Goal: Task Accomplishment & Management: Manage account settings

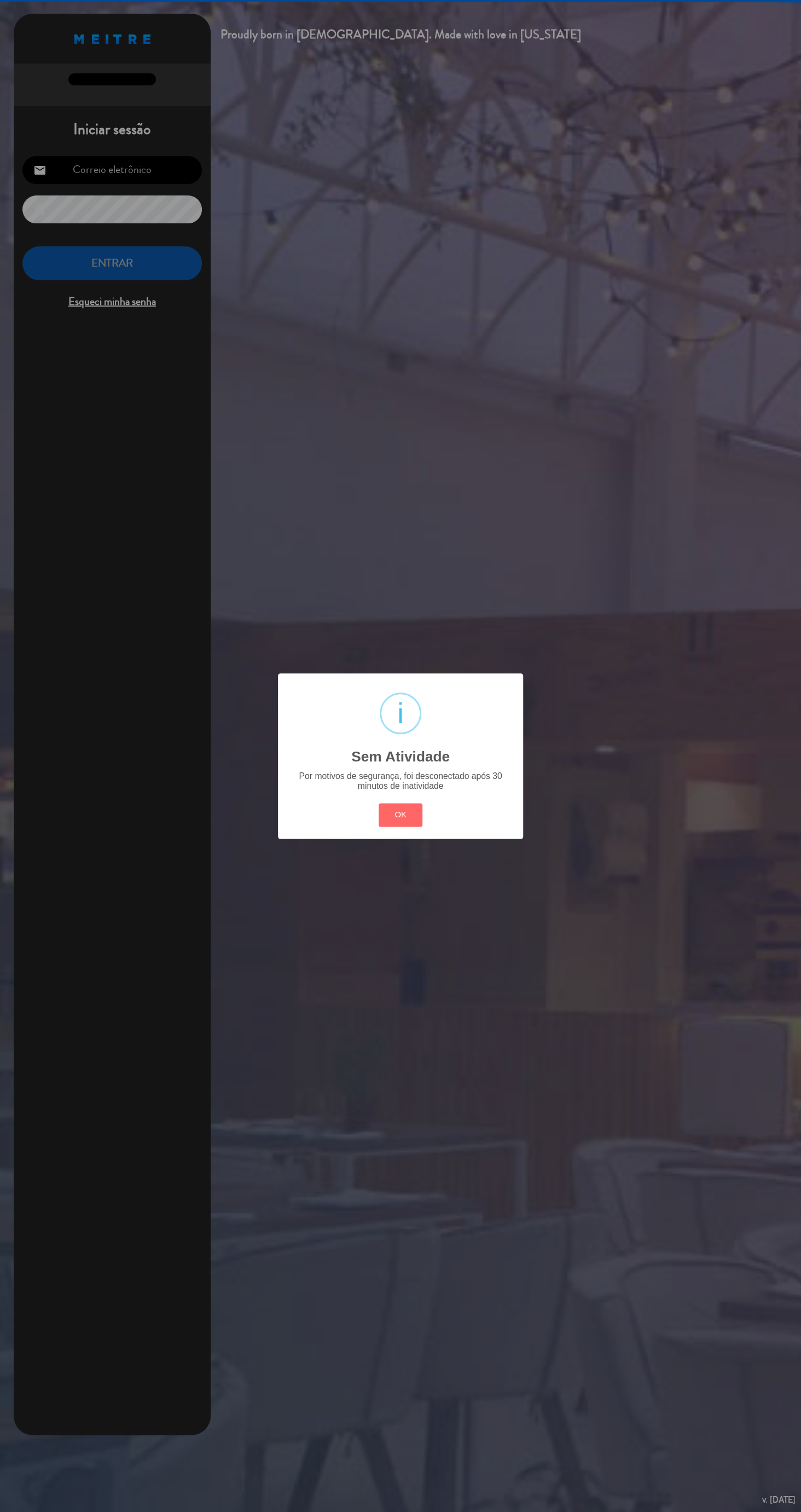
click at [412, 815] on button "OK" at bounding box center [400, 815] width 45 height 24
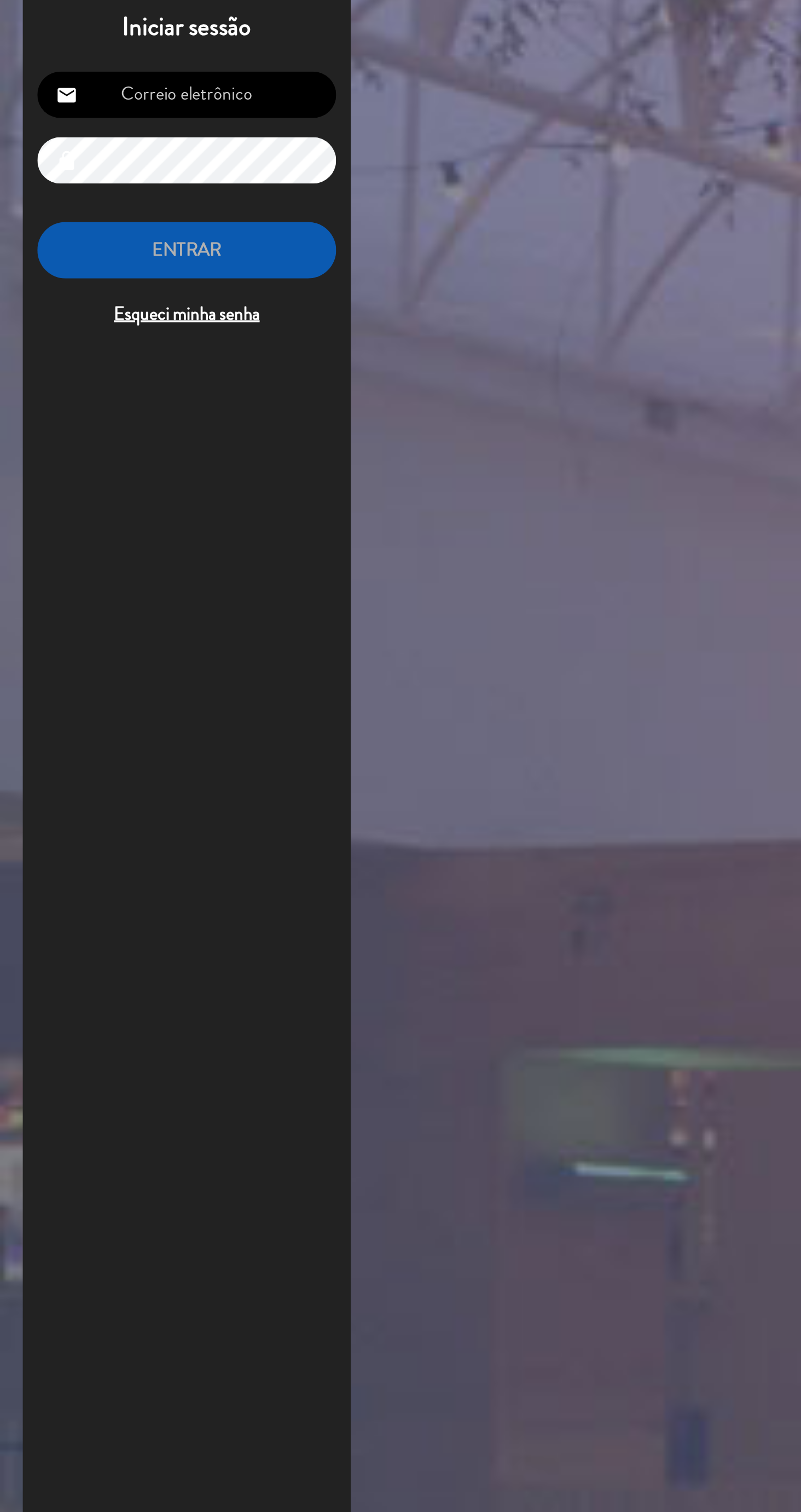
click at [99, 175] on input "email" at bounding box center [112, 170] width 179 height 28
type input "[EMAIL_ADDRESS][DOMAIN_NAME]"
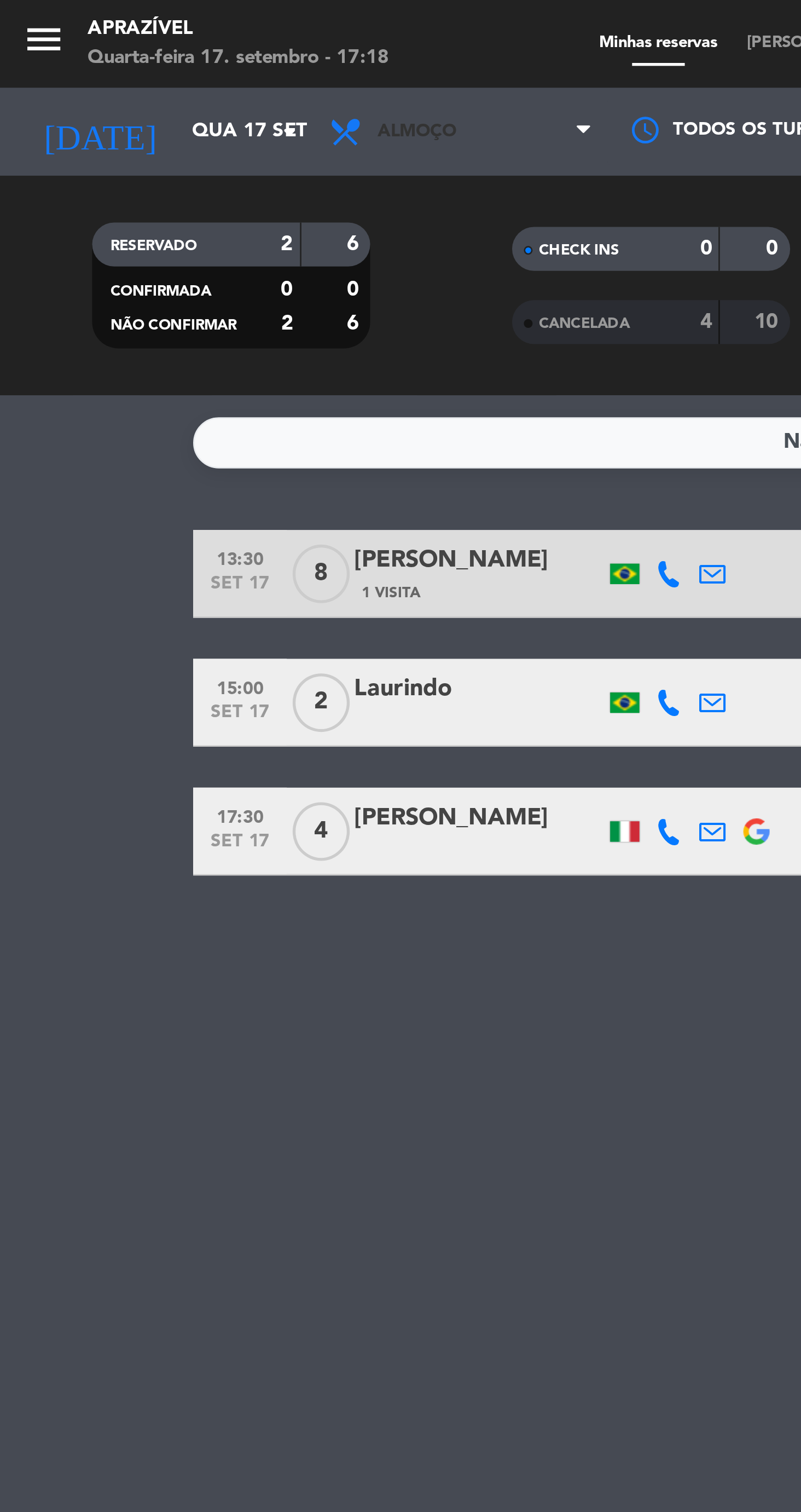
click at [154, 58] on span "Almoço" at bounding box center [173, 49] width 109 height 24
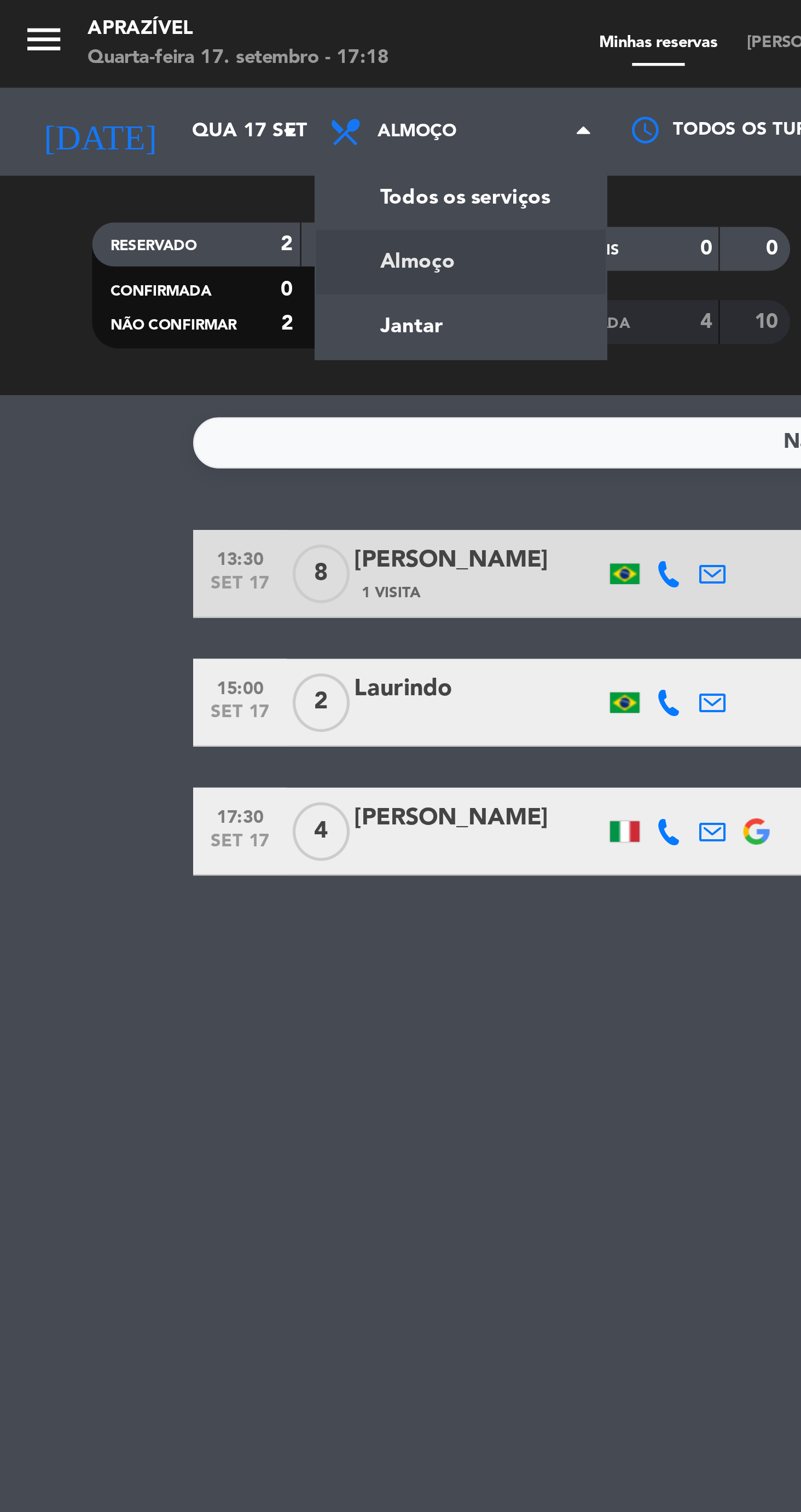
click at [175, 123] on div "menu Aprazível Quarta-feira 17. setembro - 17:18 Minhas reservas Mesas semeadas…" at bounding box center [400, 74] width 801 height 148
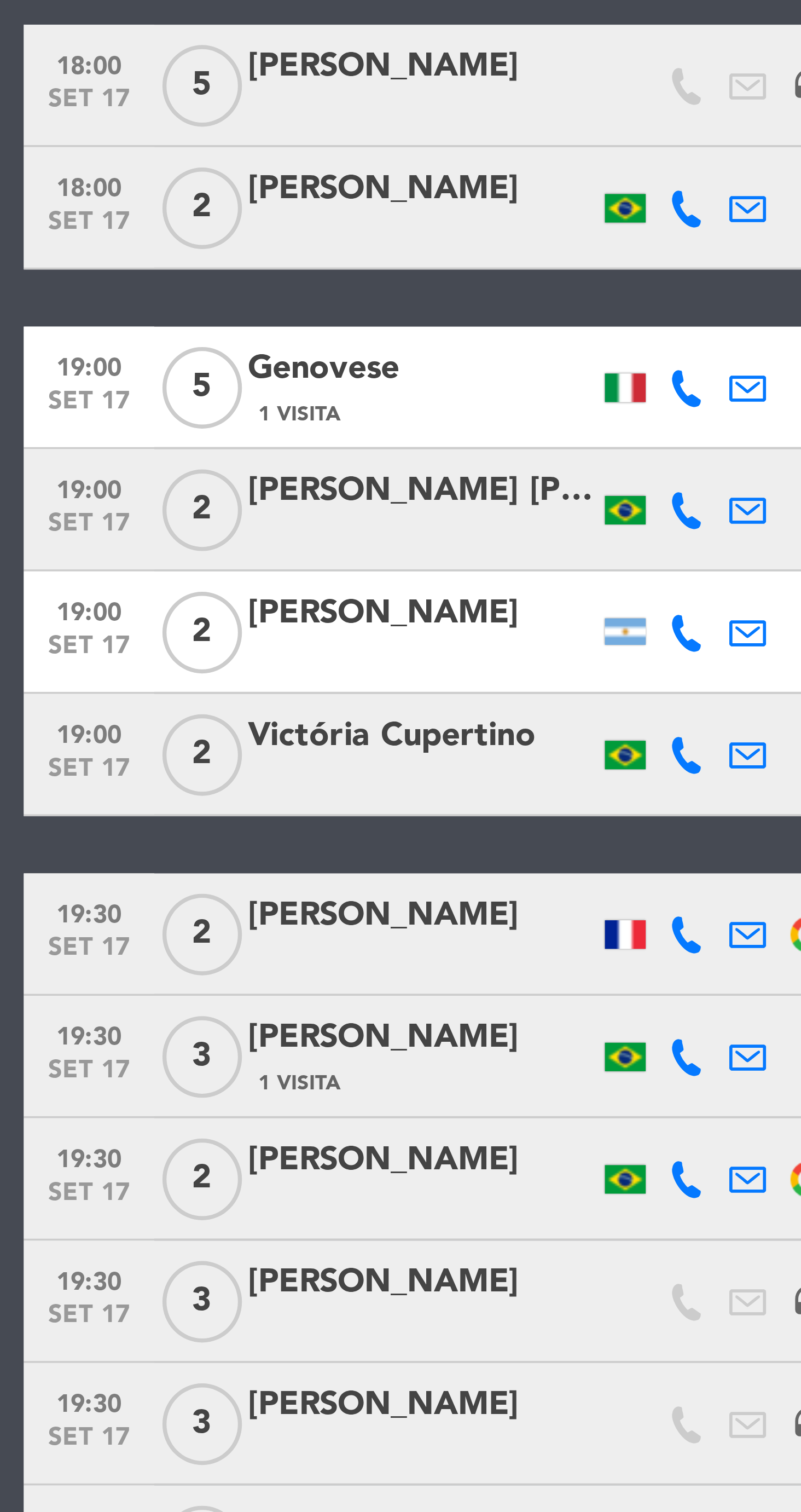
click at [270, 250] on icon at bounding box center [266, 247] width 10 height 10
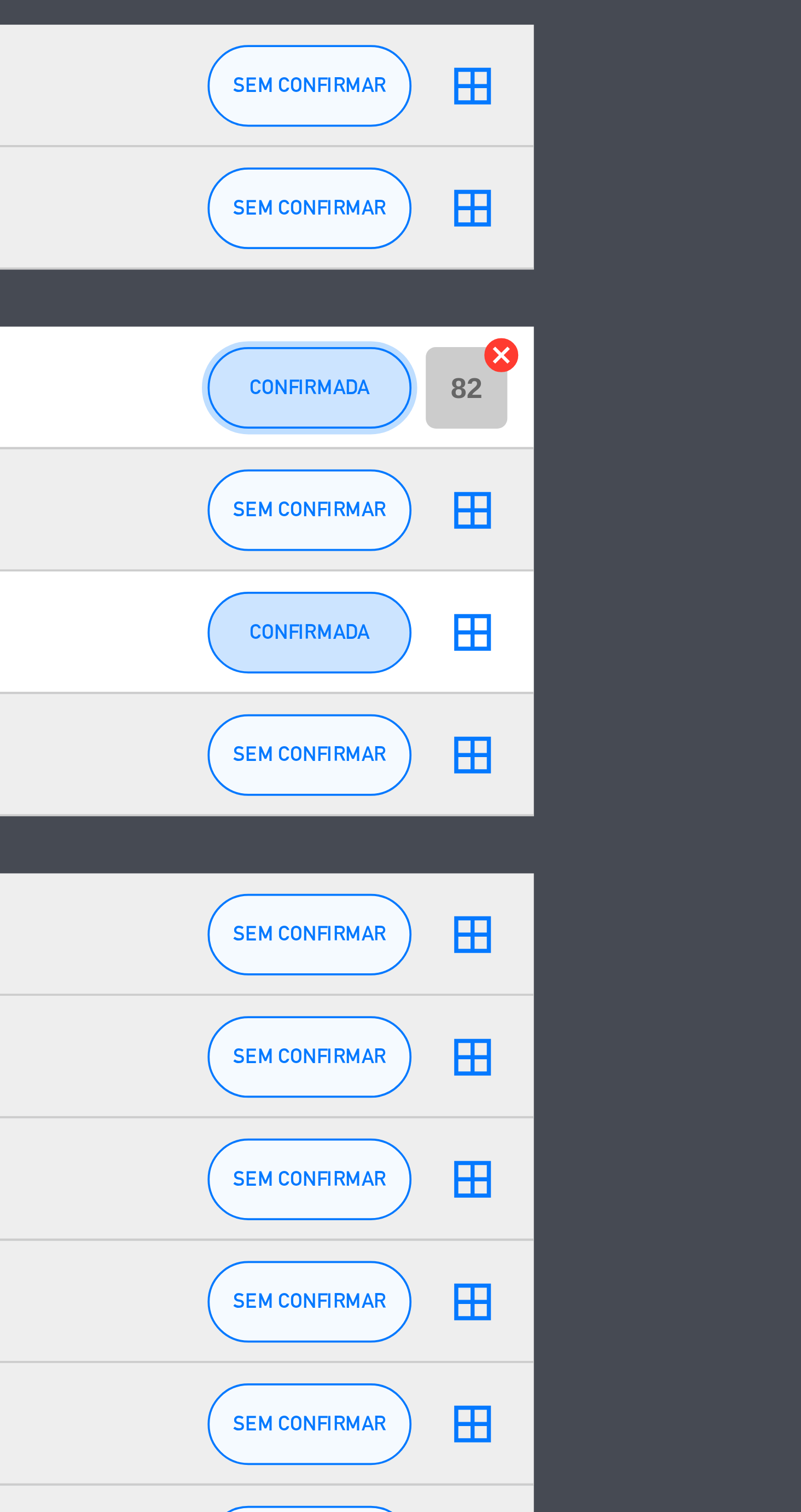
click at [677, 293] on span "CONFIRMADA" at bounding box center [669, 295] width 32 height 6
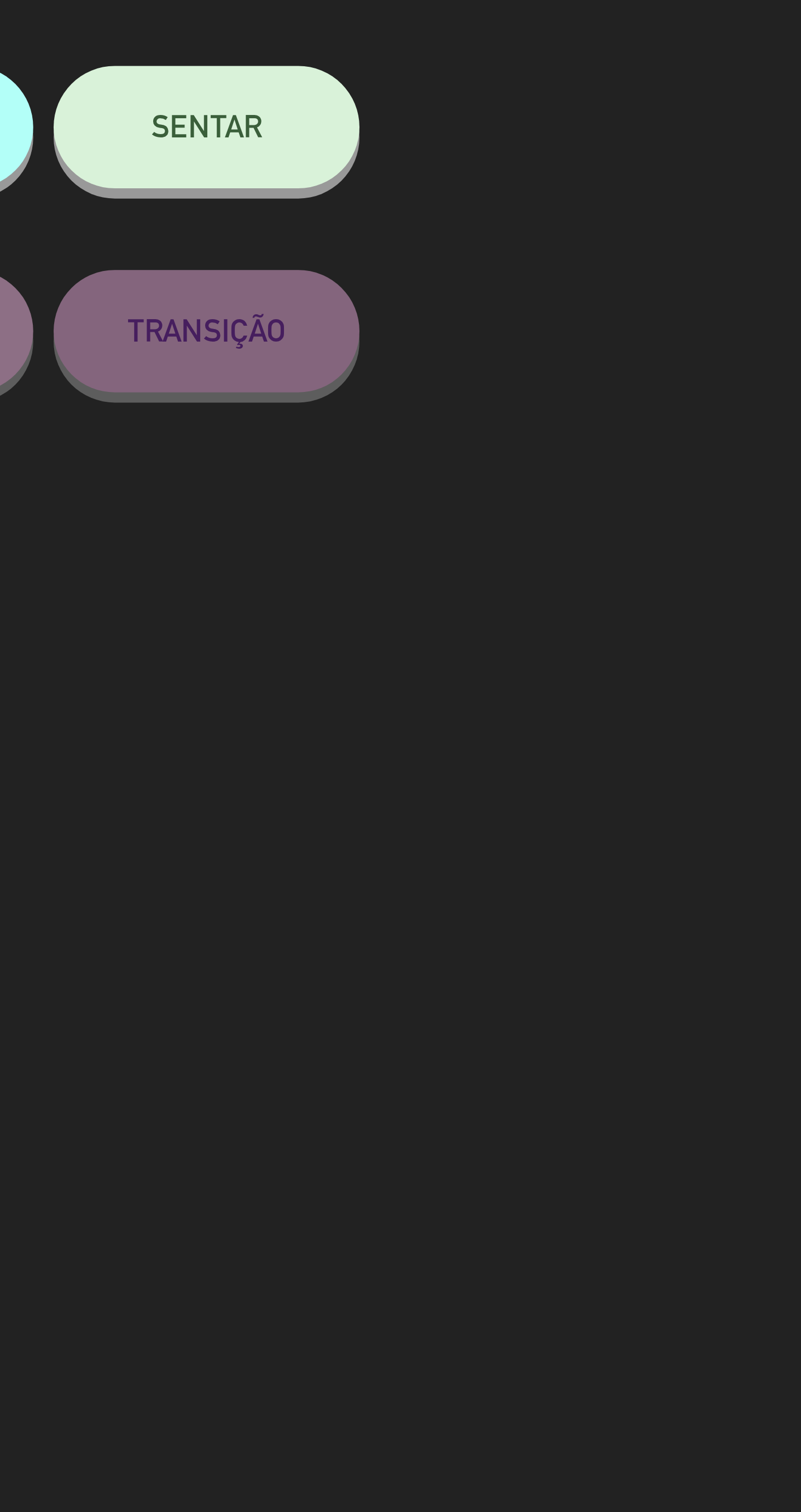
click at [602, 156] on button "SENTAR" at bounding box center [575, 146] width 82 height 33
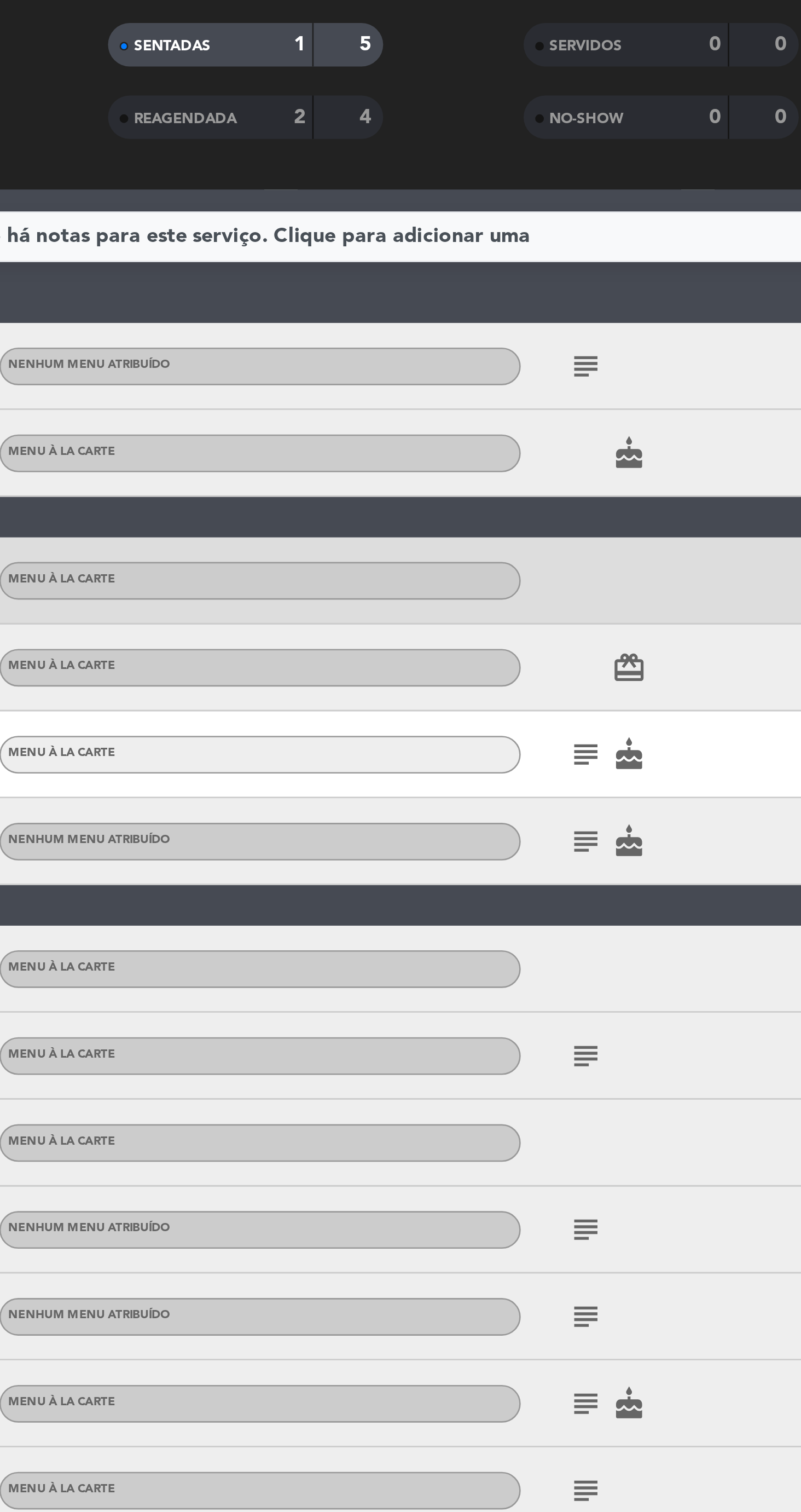
click at [522, 213] on icon "subject" at bounding box center [528, 214] width 13 height 13
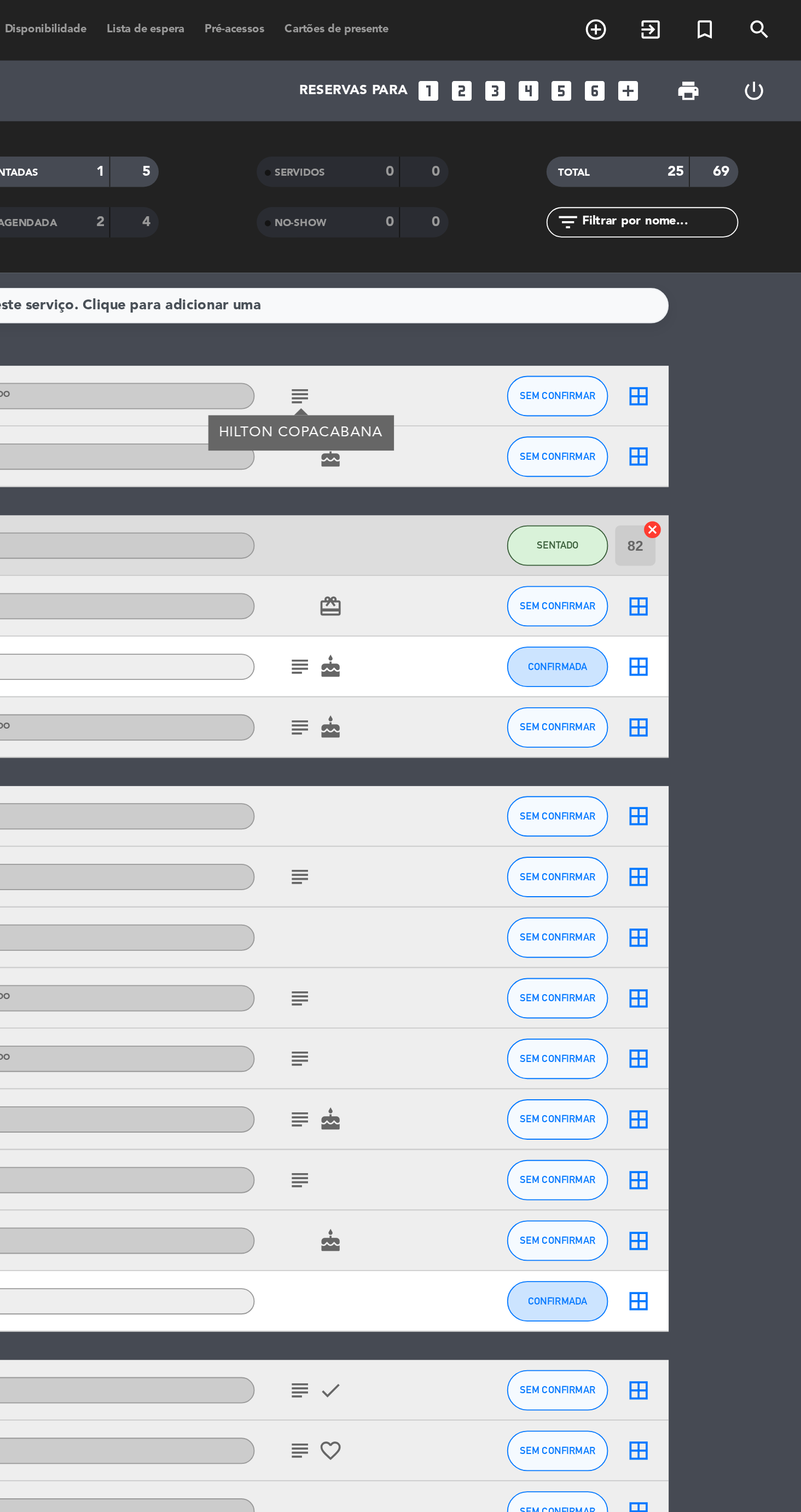
click at [719, 19] on icon "exit_to_app" at bounding box center [719, 15] width 13 height 13
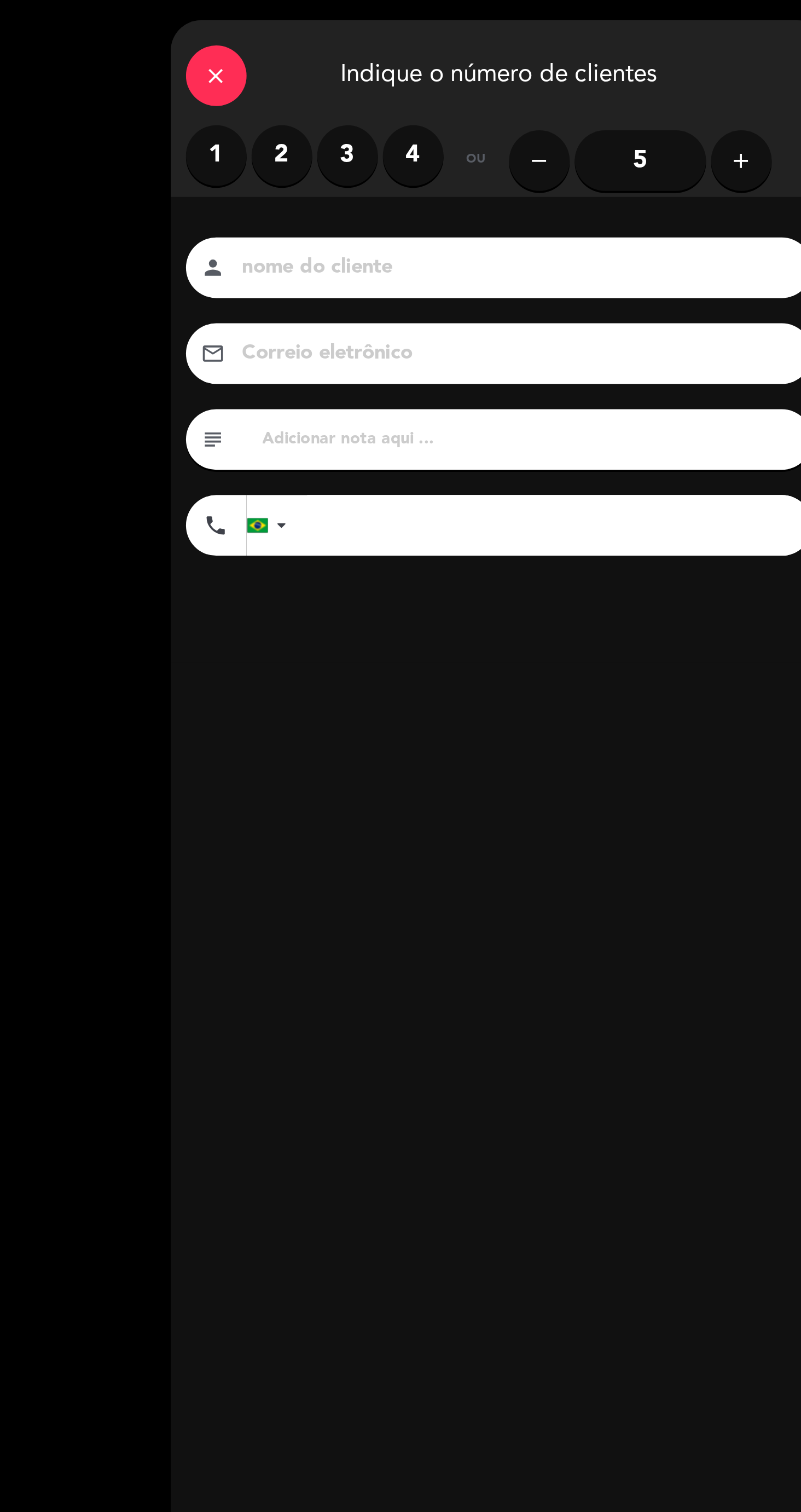
click at [192, 99] on label "2" at bounding box center [191, 84] width 33 height 33
click at [338, 149] on input at bounding box center [317, 145] width 296 height 19
type input "Guia [PERSON_NAME]"
click at [347, 239] on input "text" at bounding box center [325, 238] width 290 height 15
type input "c"
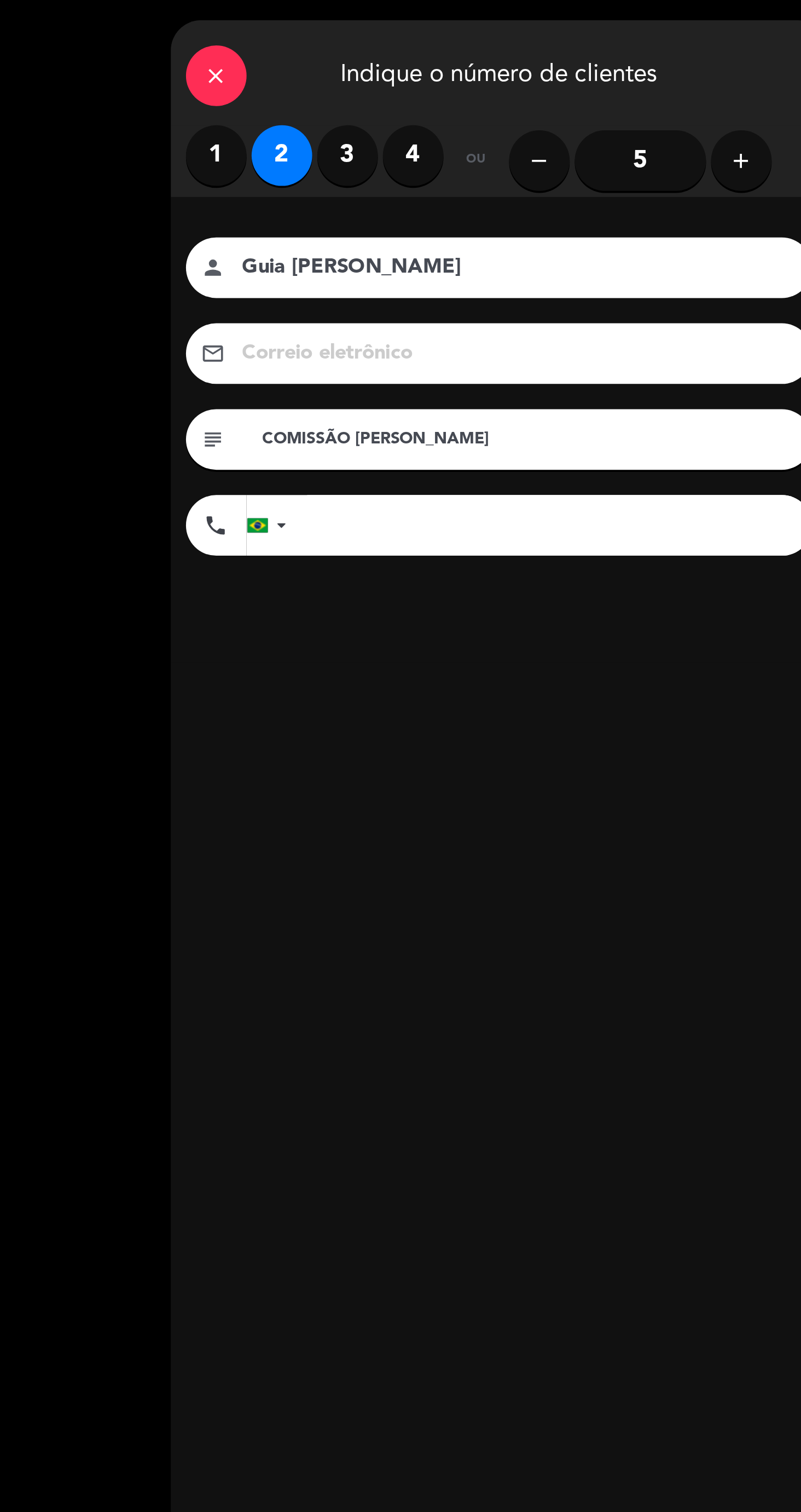
type input "COMISSÃO [PERSON_NAME]"
click at [350, 288] on input "tel" at bounding box center [341, 284] width 273 height 33
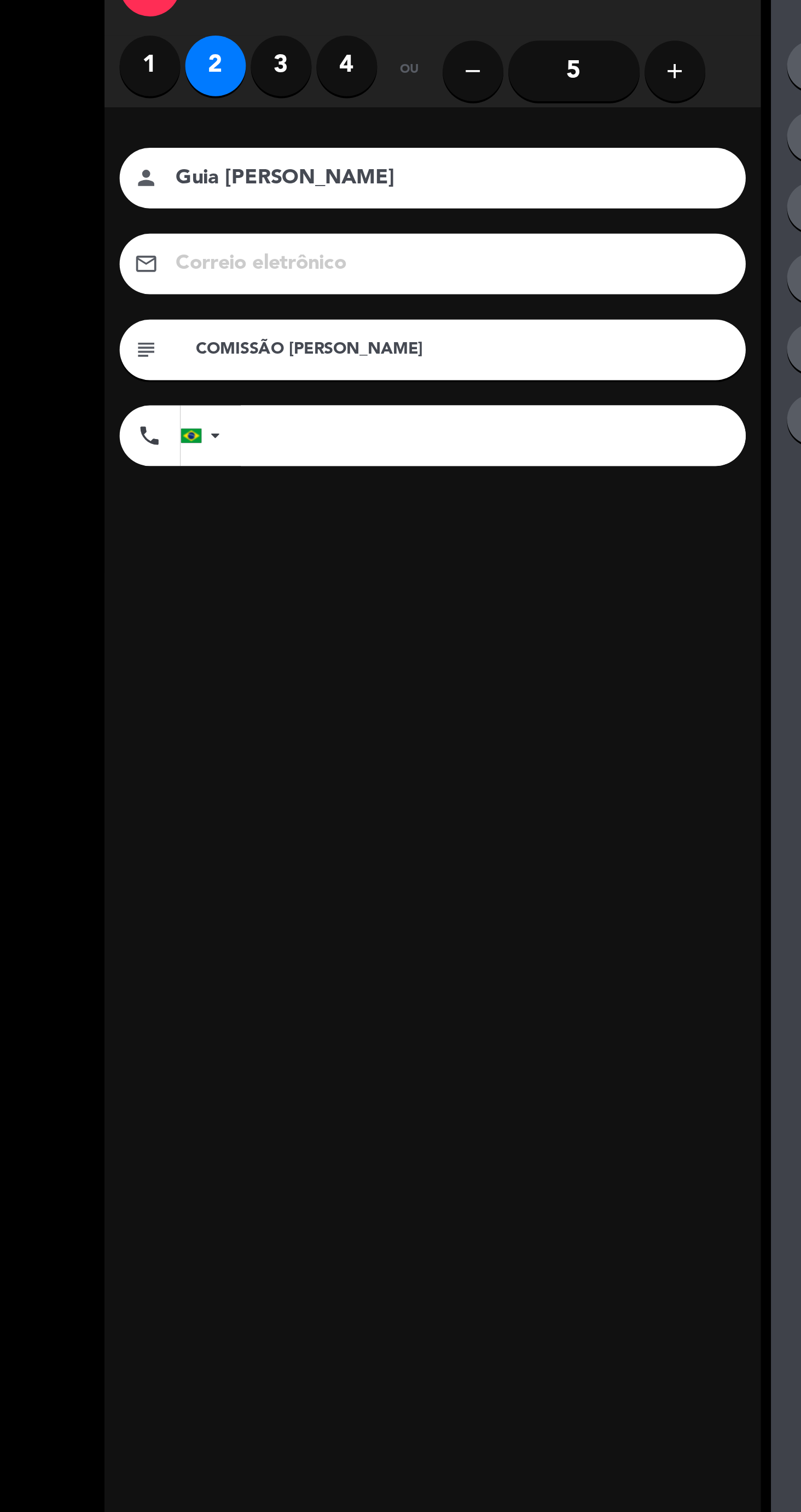
click at [386, 287] on input "tel" at bounding box center [341, 284] width 273 height 33
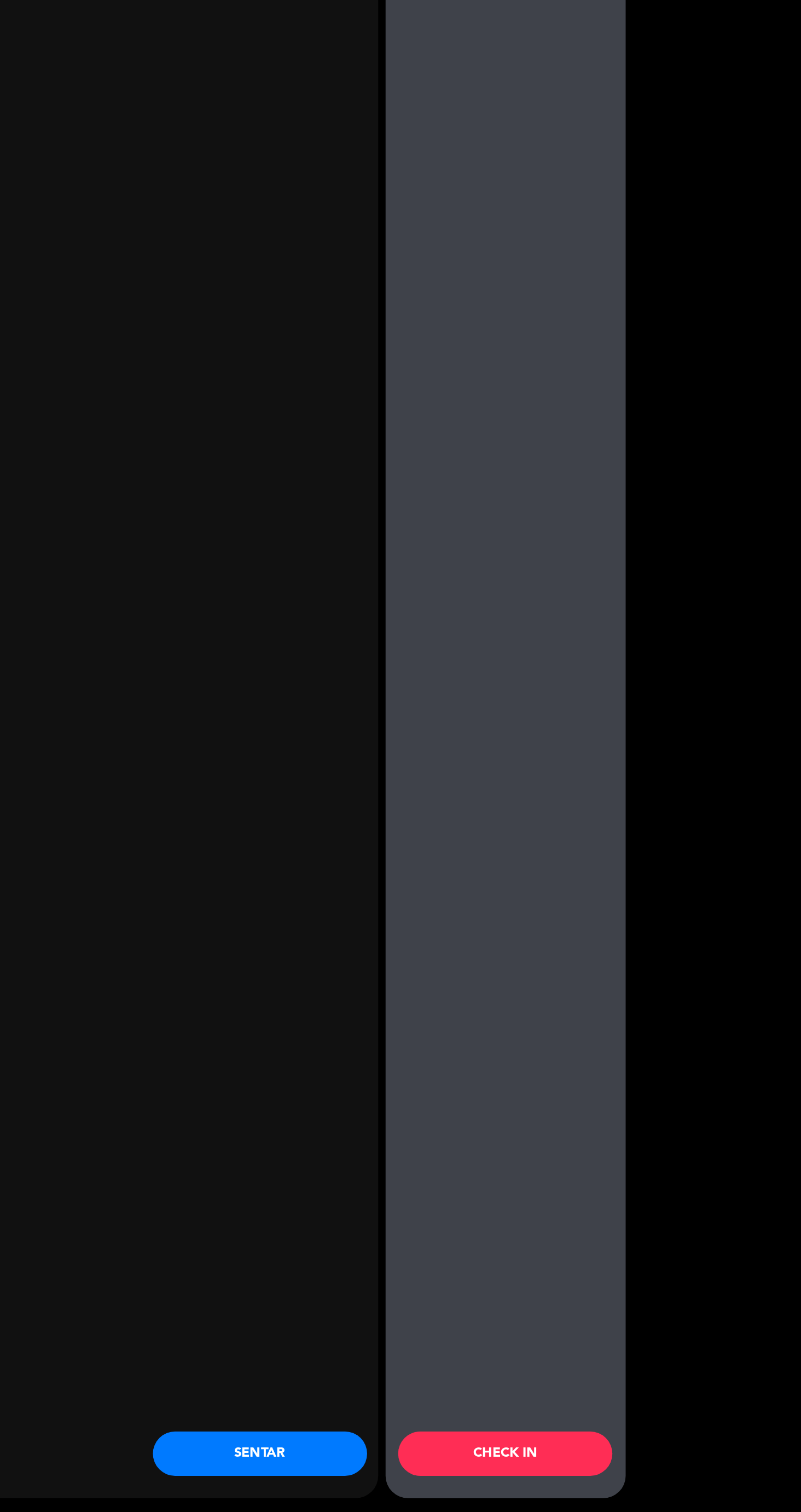
type input "[PHONE_NUMBER]"
click at [436, 1478] on button "SENTAR" at bounding box center [399, 1467] width 159 height 33
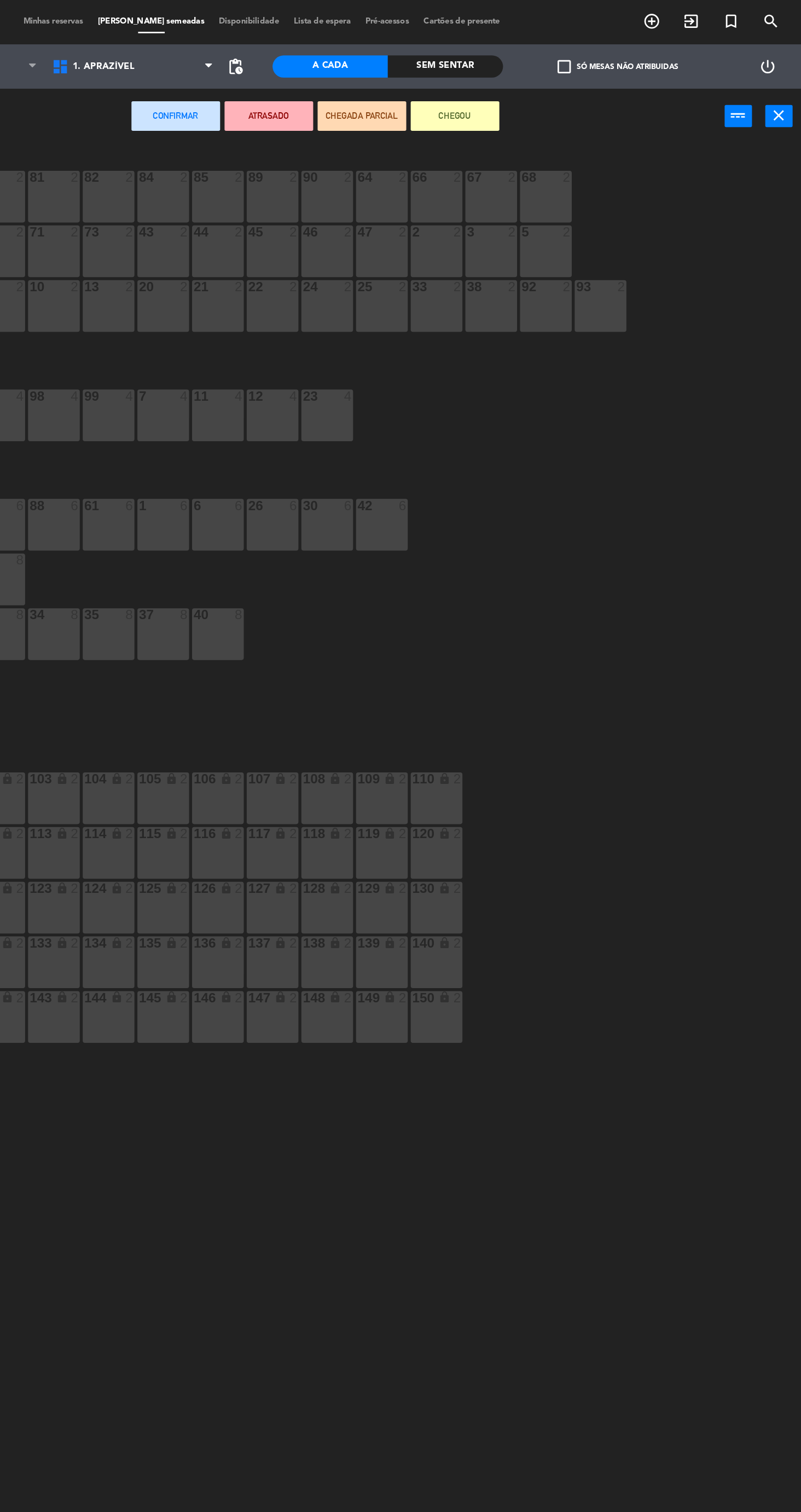
click at [414, 150] on div "89 2" at bounding box center [409, 146] width 39 height 39
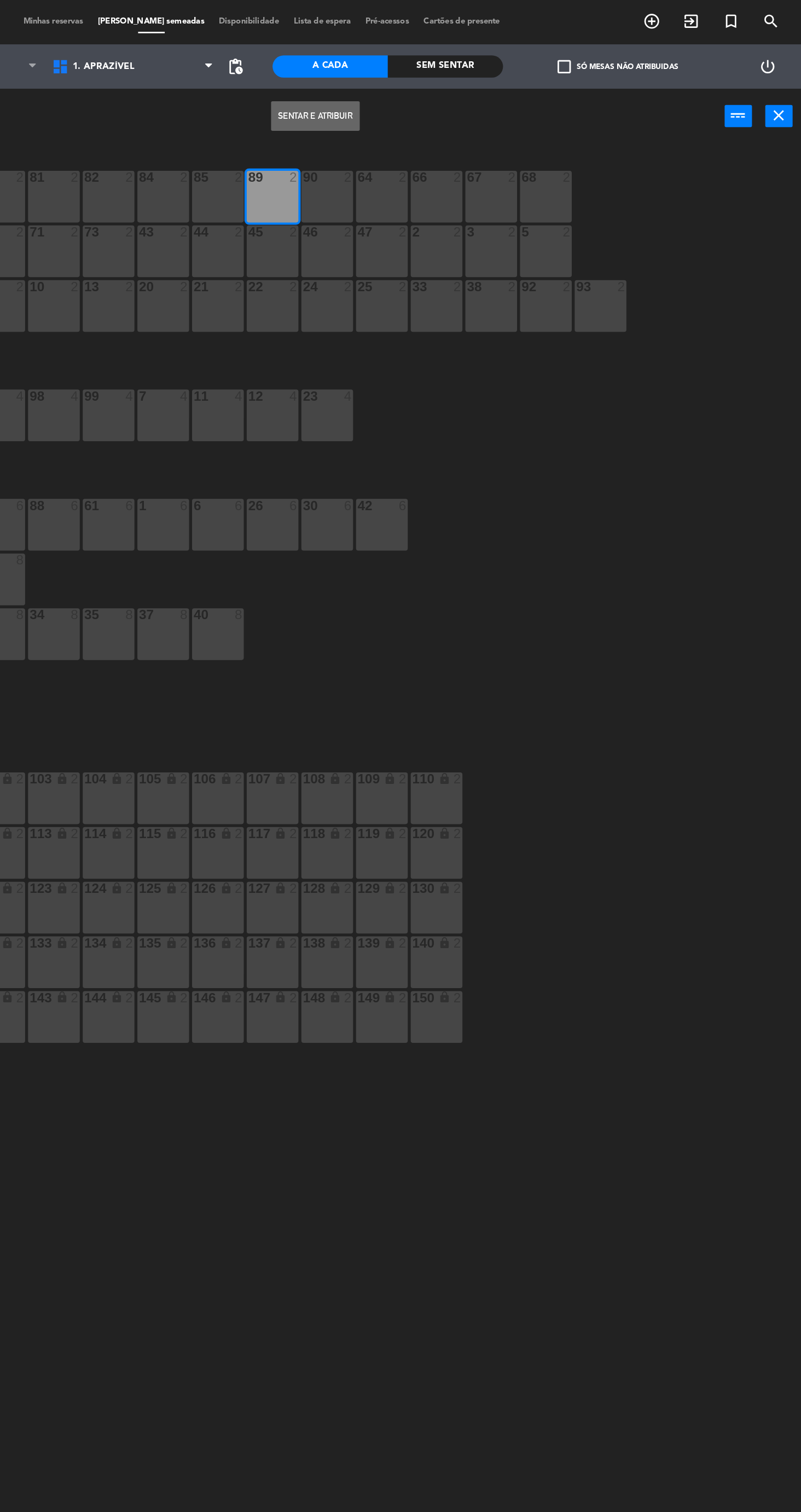
click at [438, 85] on button "Sentar e Atribuir" at bounding box center [440, 86] width 65 height 22
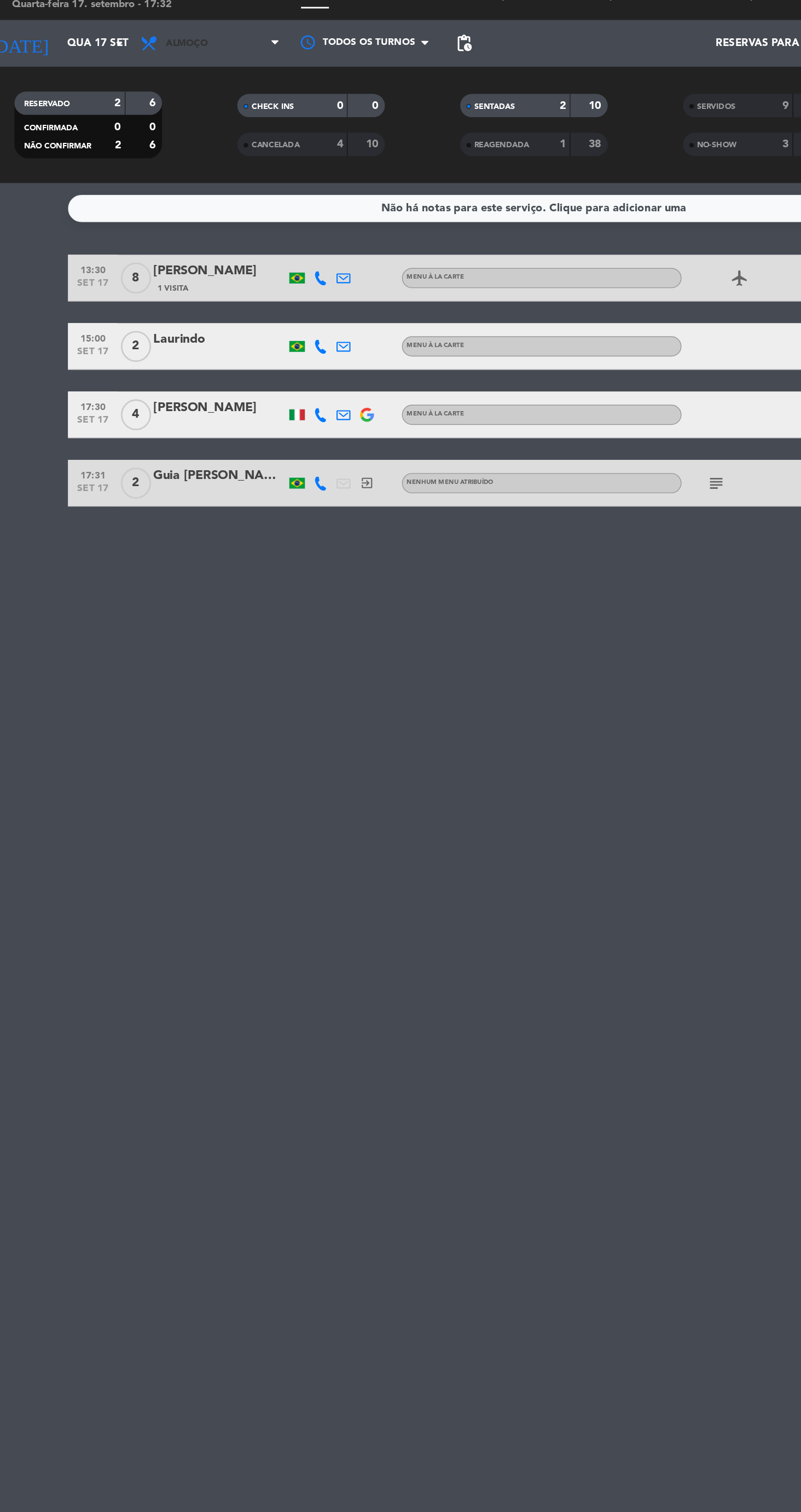
click at [170, 55] on span "Almoço" at bounding box center [173, 49] width 109 height 24
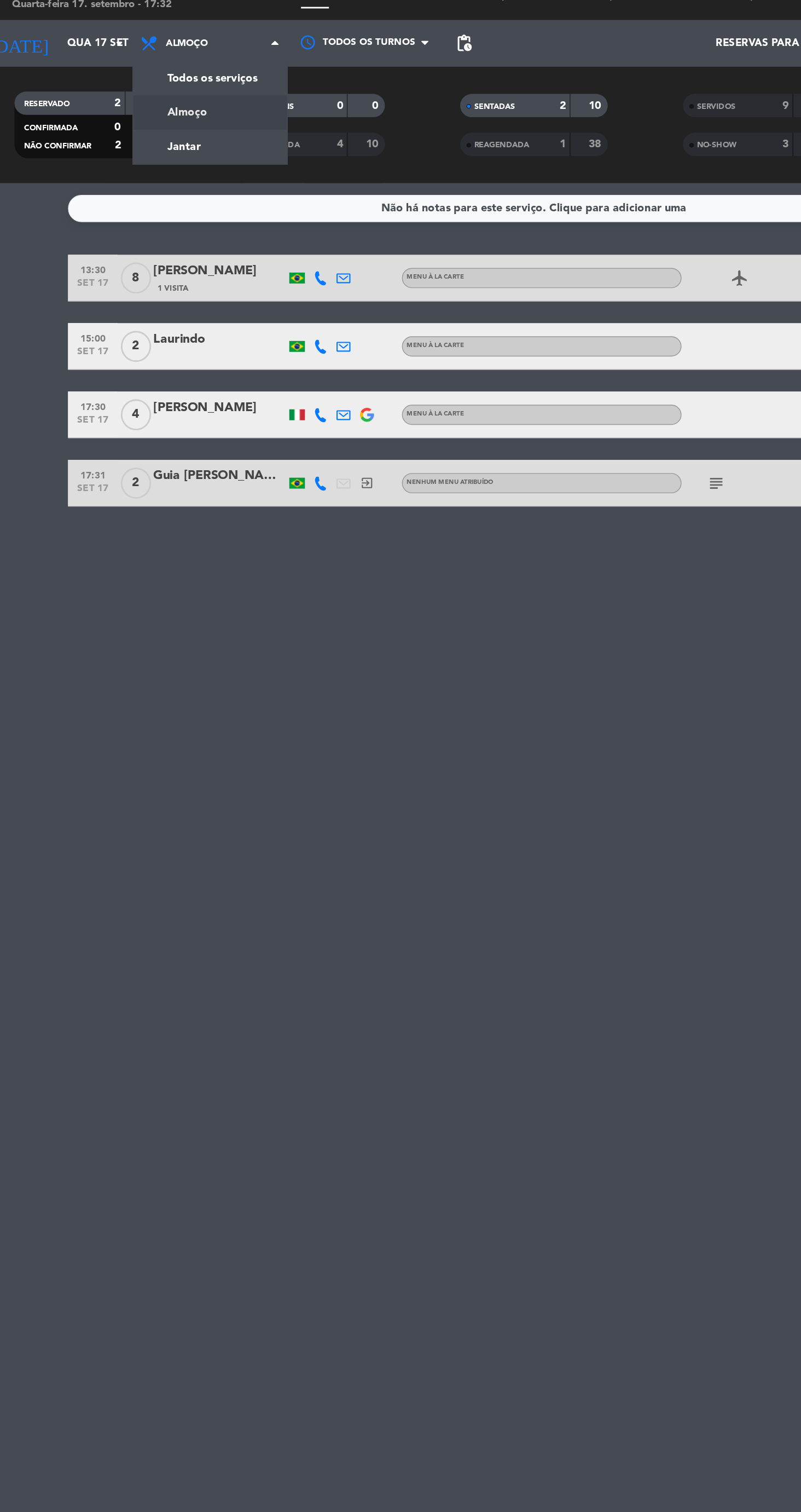
click at [343, 609] on div "Não há notas para este serviço. Clique para adicionar uma 13:30 set 17 8 [PERSO…" at bounding box center [400, 830] width 801 height 1364
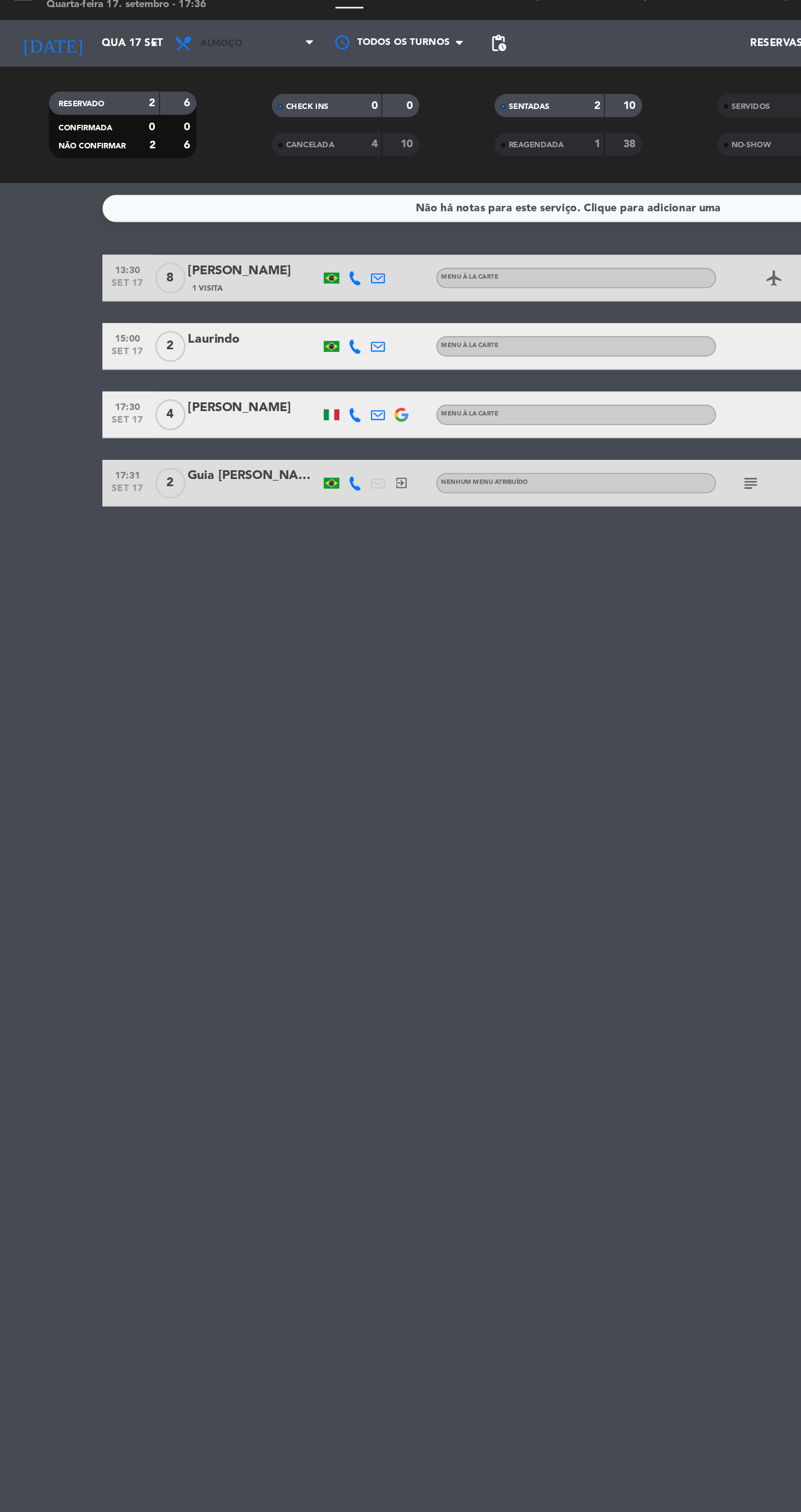
click at [184, 41] on span "Almoço" at bounding box center [173, 49] width 109 height 24
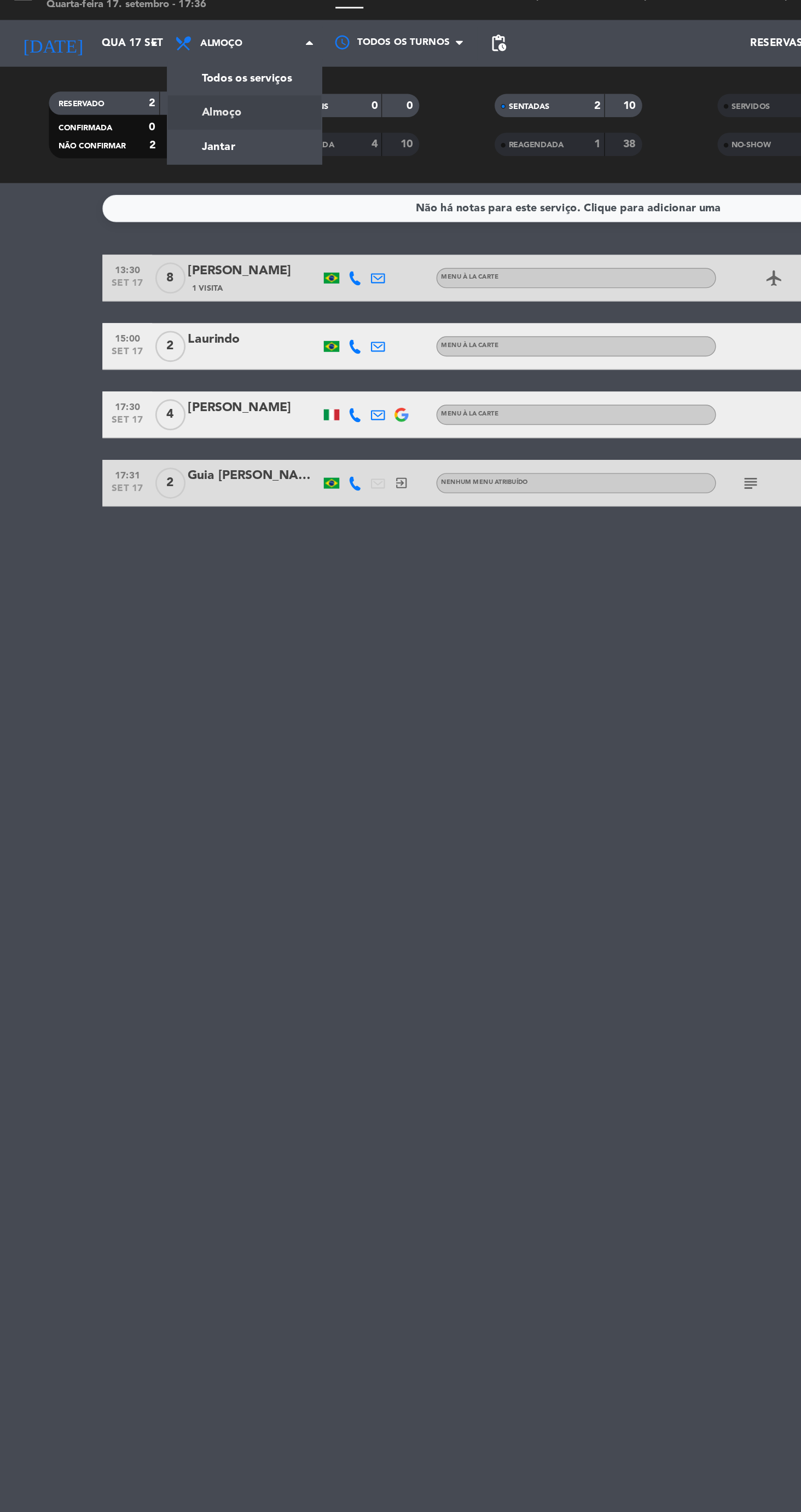
click at [180, 128] on div "menu Aprazível Quarta-feira 17. setembro - 17:36 Minhas reservas Mesas semeadas…" at bounding box center [400, 74] width 801 height 148
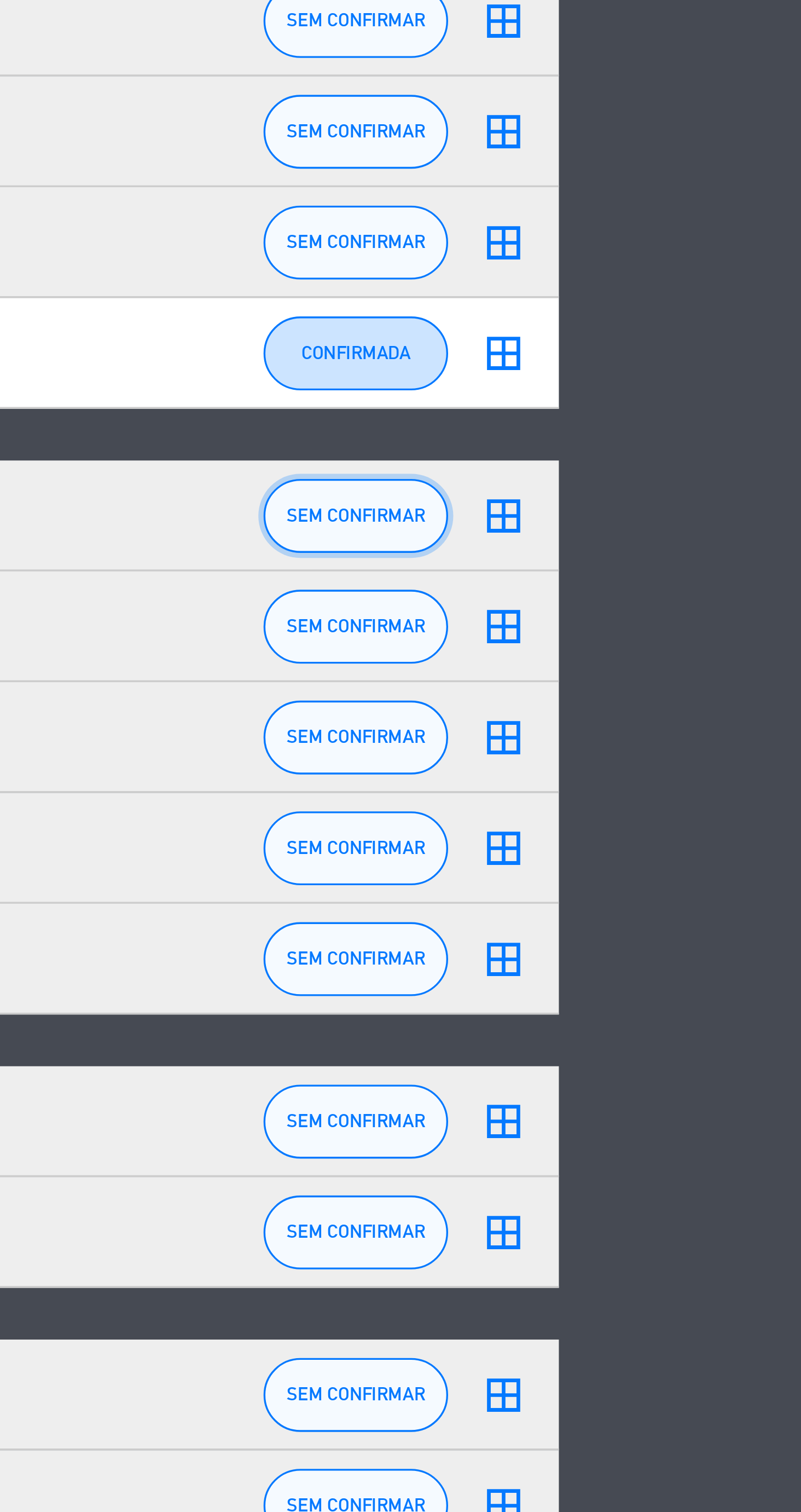
click at [679, 758] on button "SEM CONFIRMAR" at bounding box center [668, 753] width 55 height 22
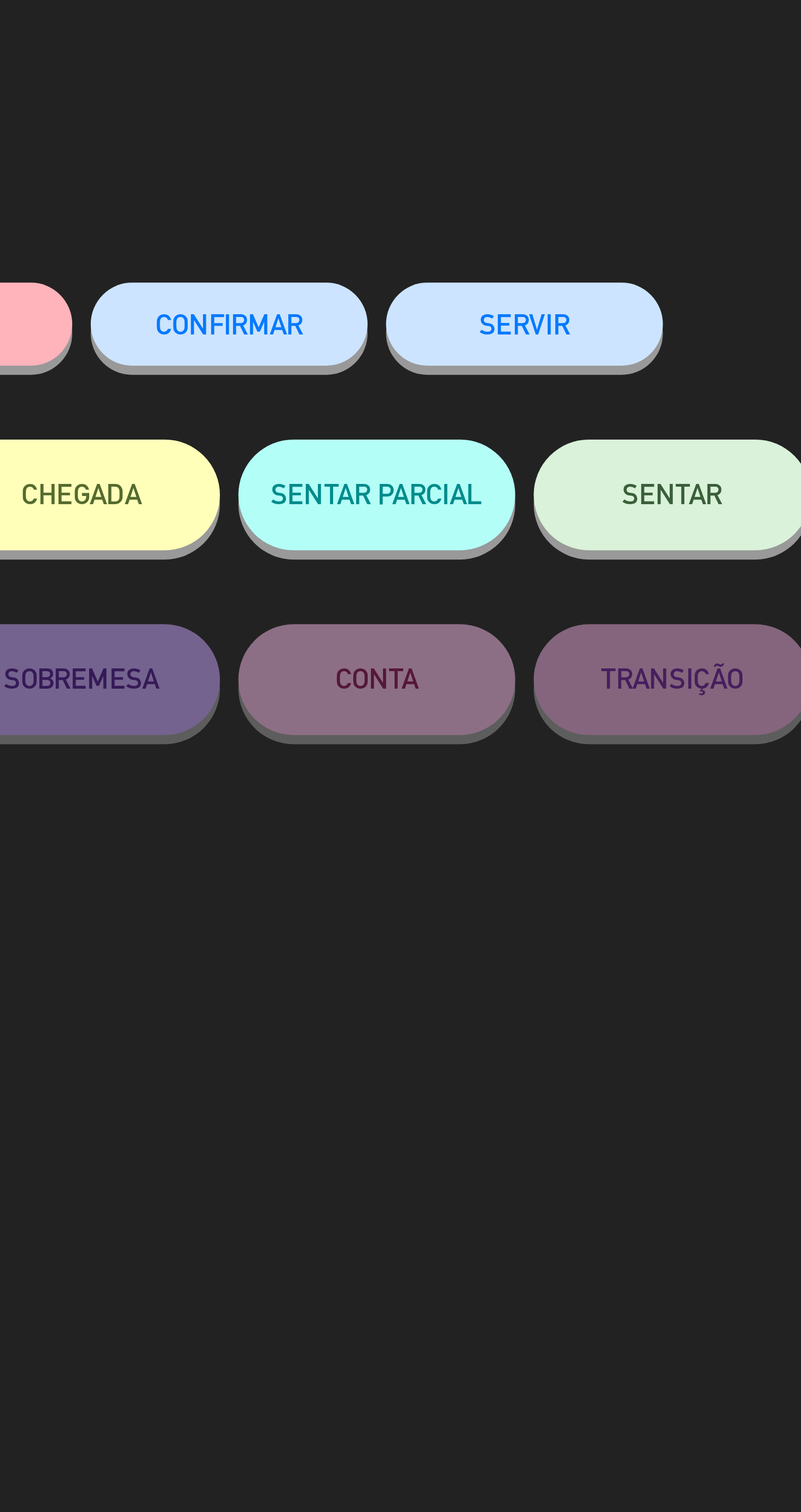
click at [585, 162] on button "SENTAR" at bounding box center [575, 146] width 82 height 33
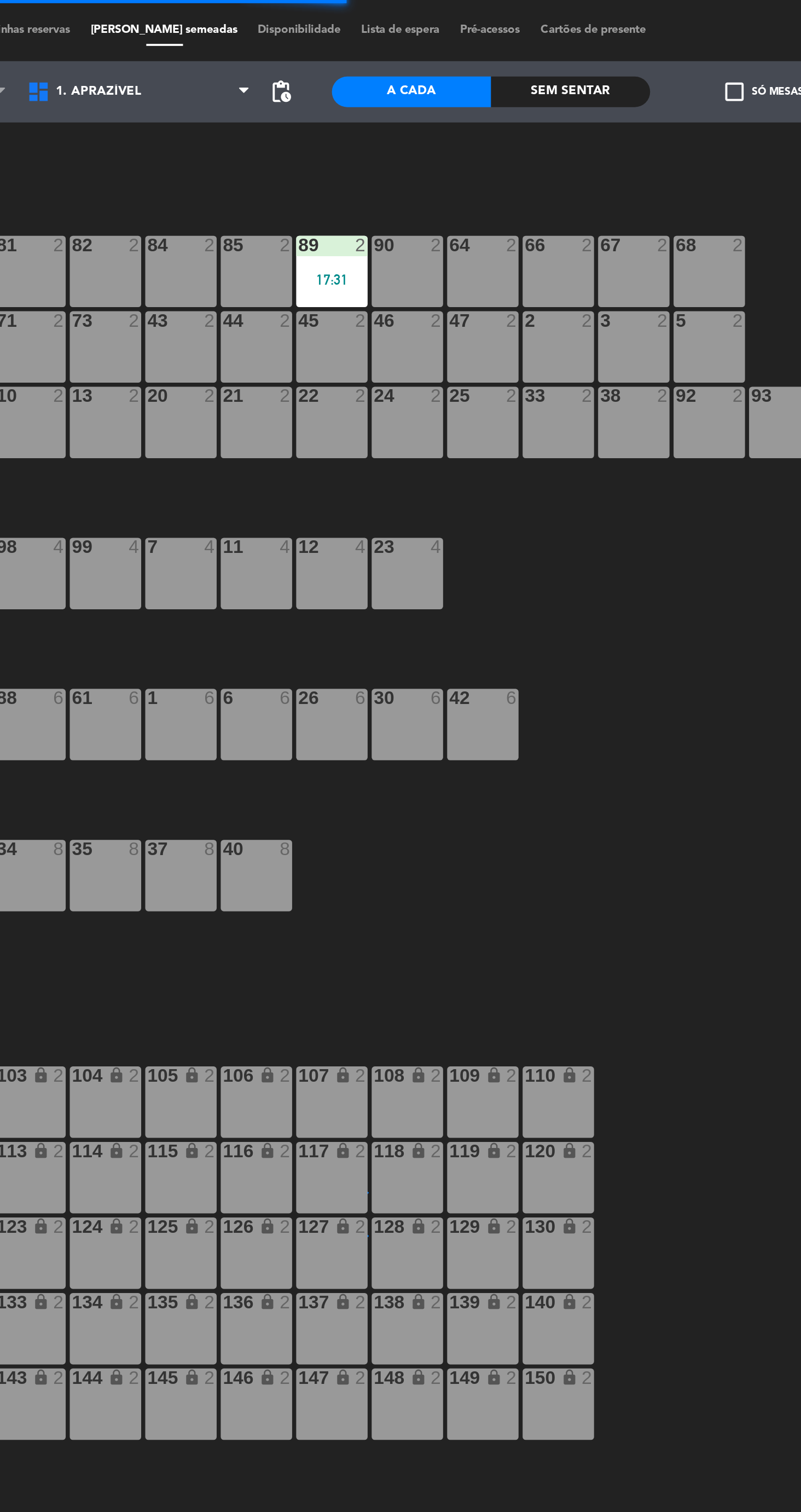
click at [356, 152] on div "85 2" at bounding box center [368, 146] width 39 height 39
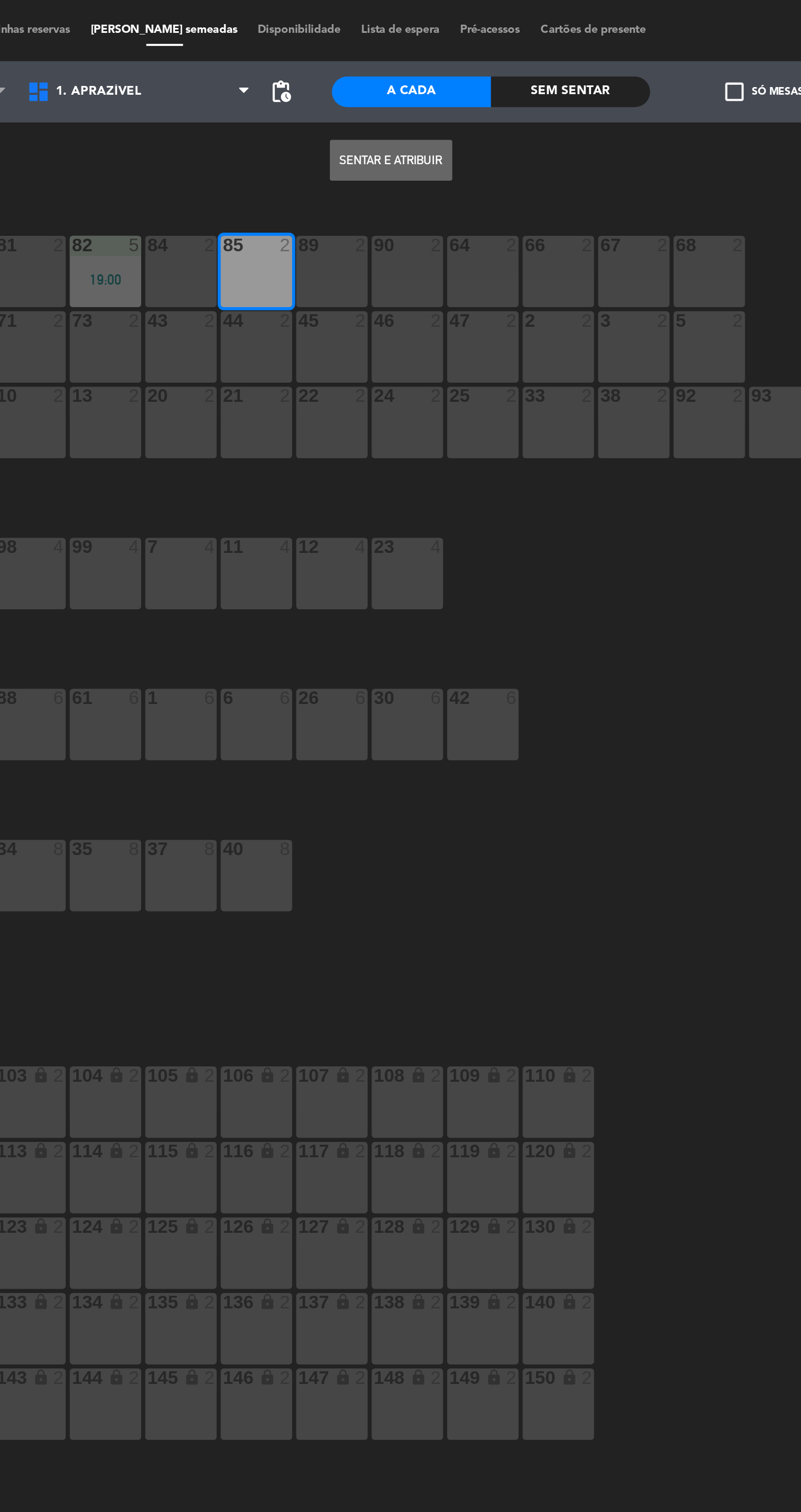
click at [448, 85] on button "Sentar e Atribuir" at bounding box center [440, 86] width 65 height 22
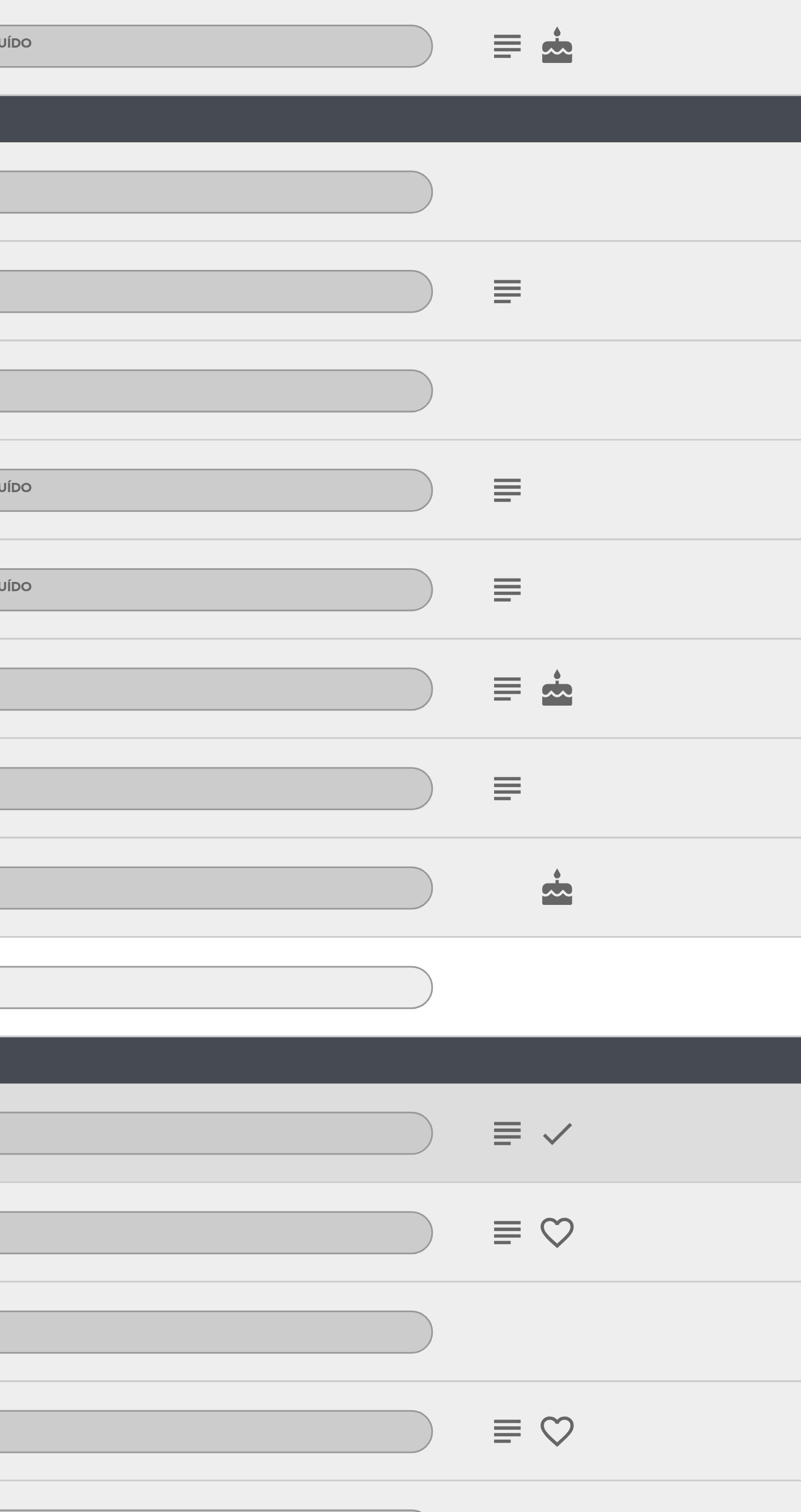
click at [529, 754] on icon "subject" at bounding box center [528, 753] width 13 height 13
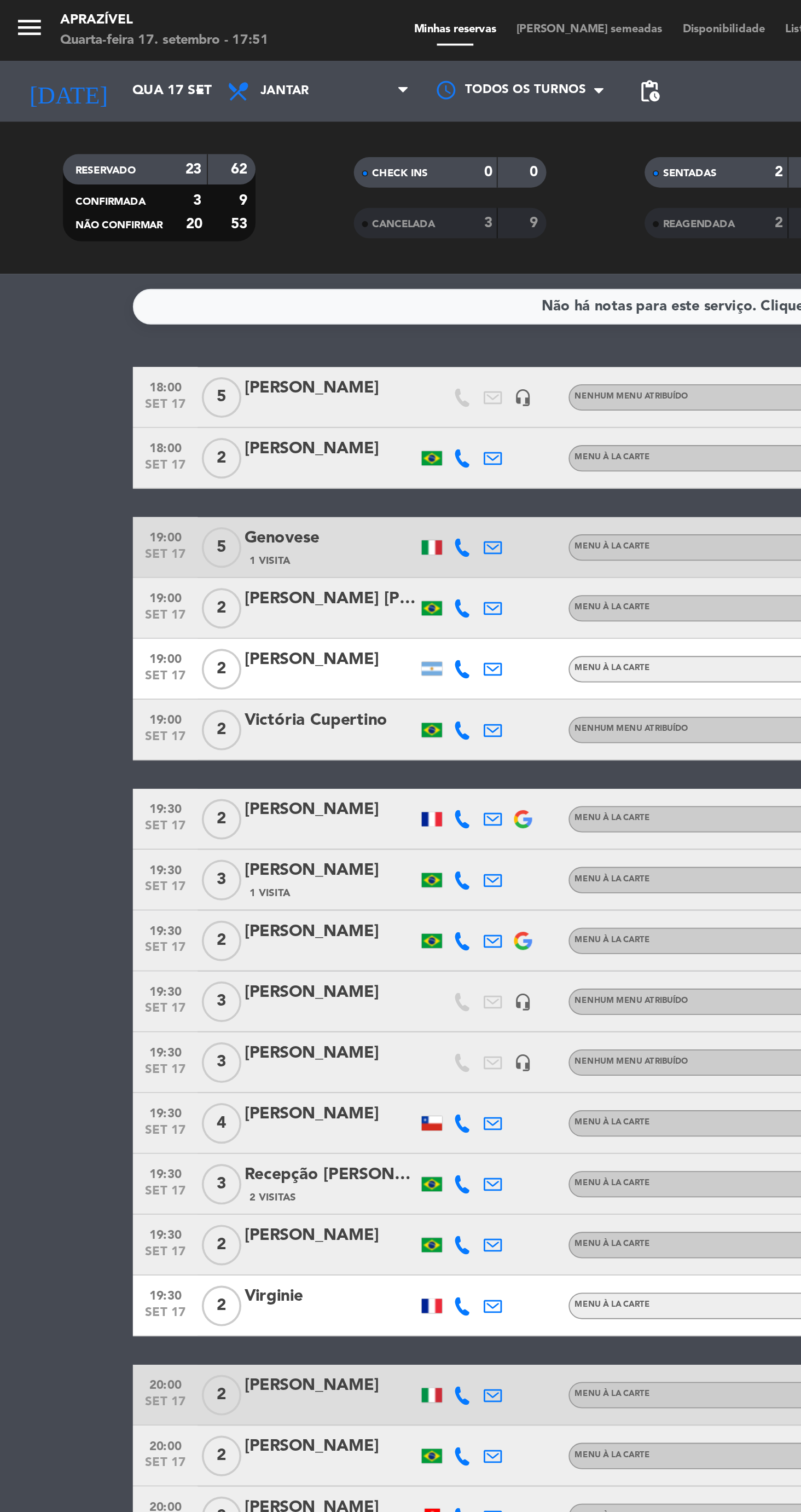
click at [72, 405] on div "19:00 set 17" at bounding box center [89, 394] width 35 height 32
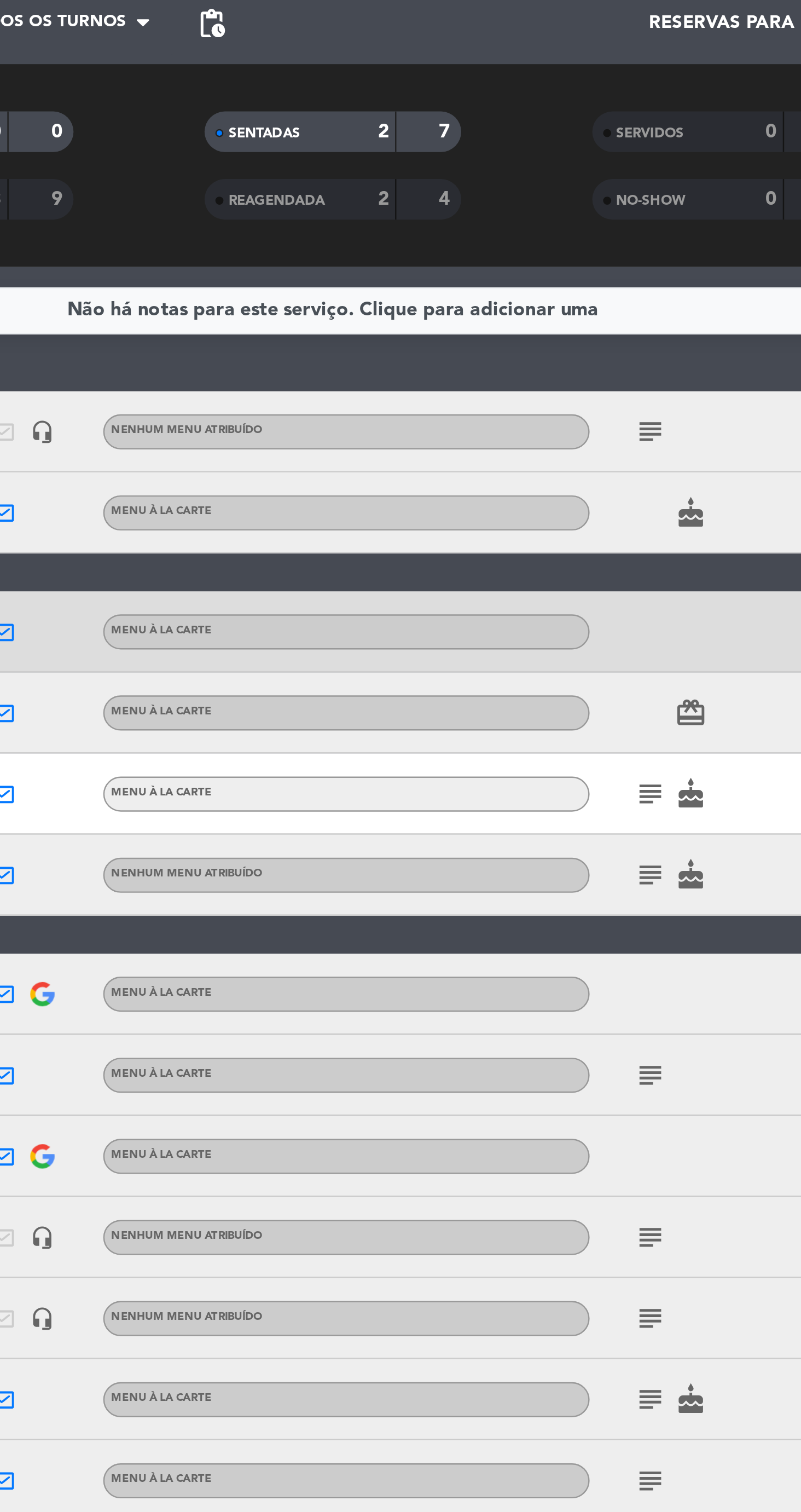
click at [530, 217] on icon "subject" at bounding box center [528, 214] width 13 height 13
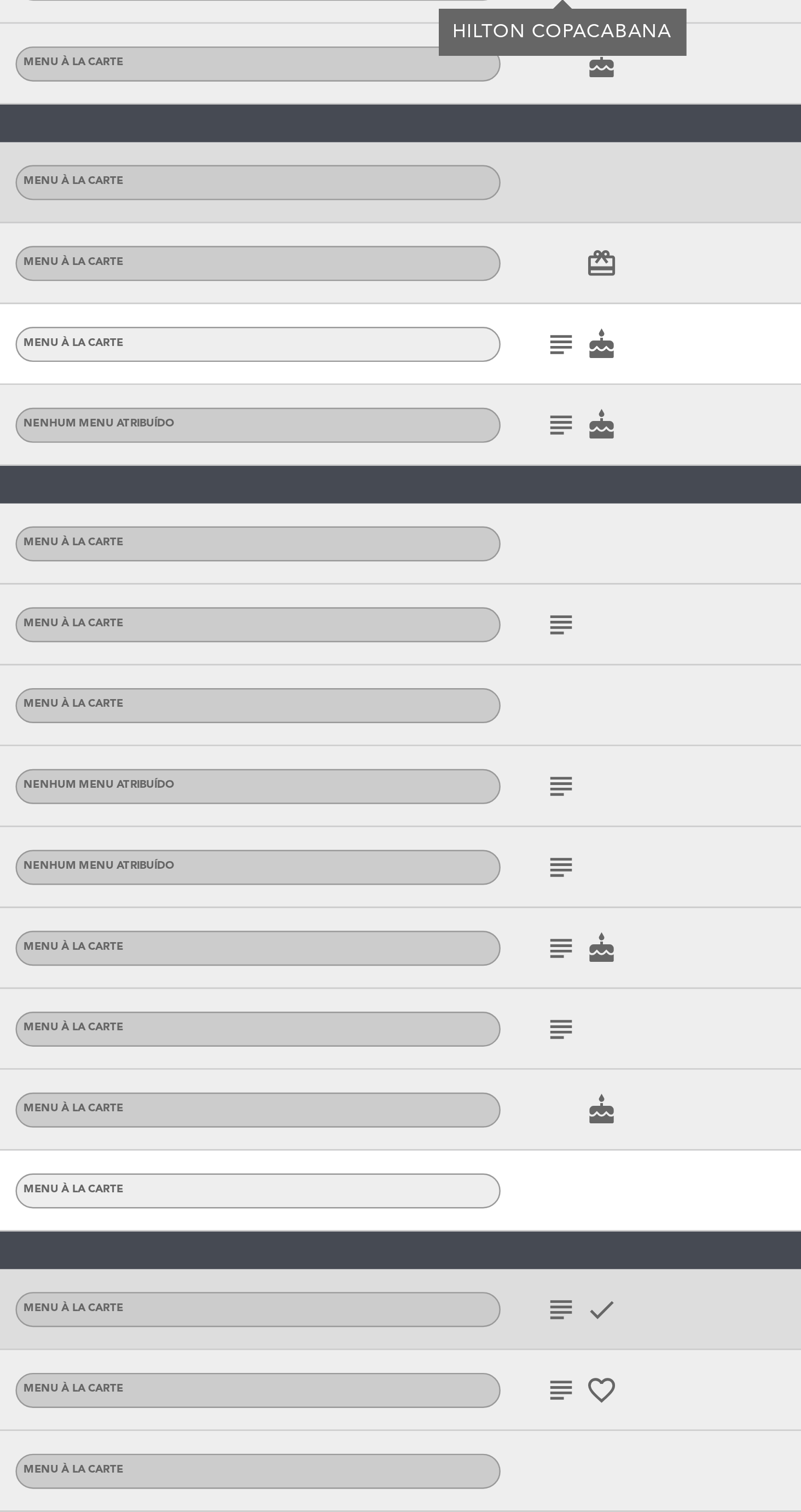
click at [531, 543] on icon "subject" at bounding box center [528, 540] width 13 height 13
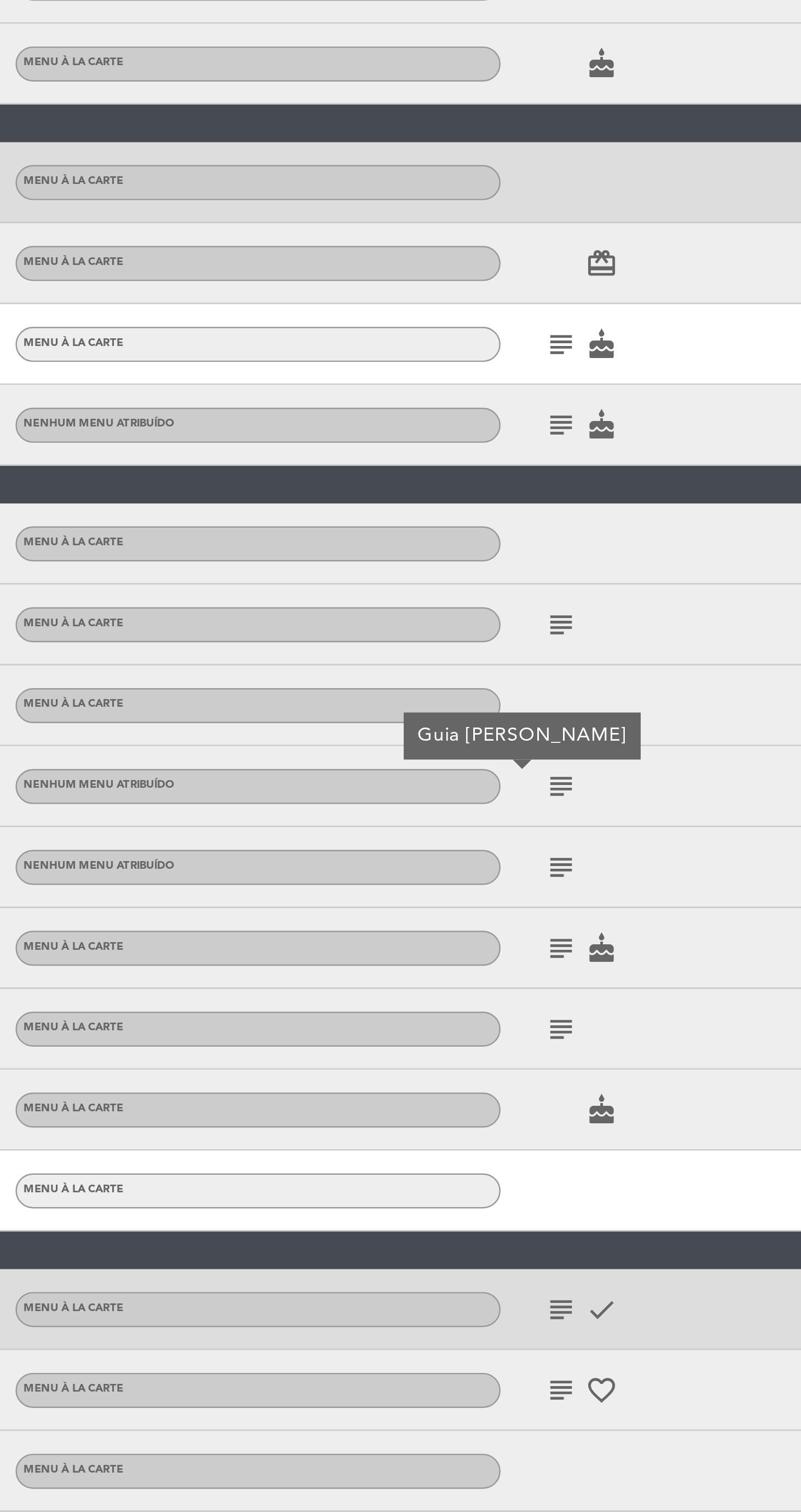
click at [529, 578] on icon "subject" at bounding box center [528, 573] width 13 height 13
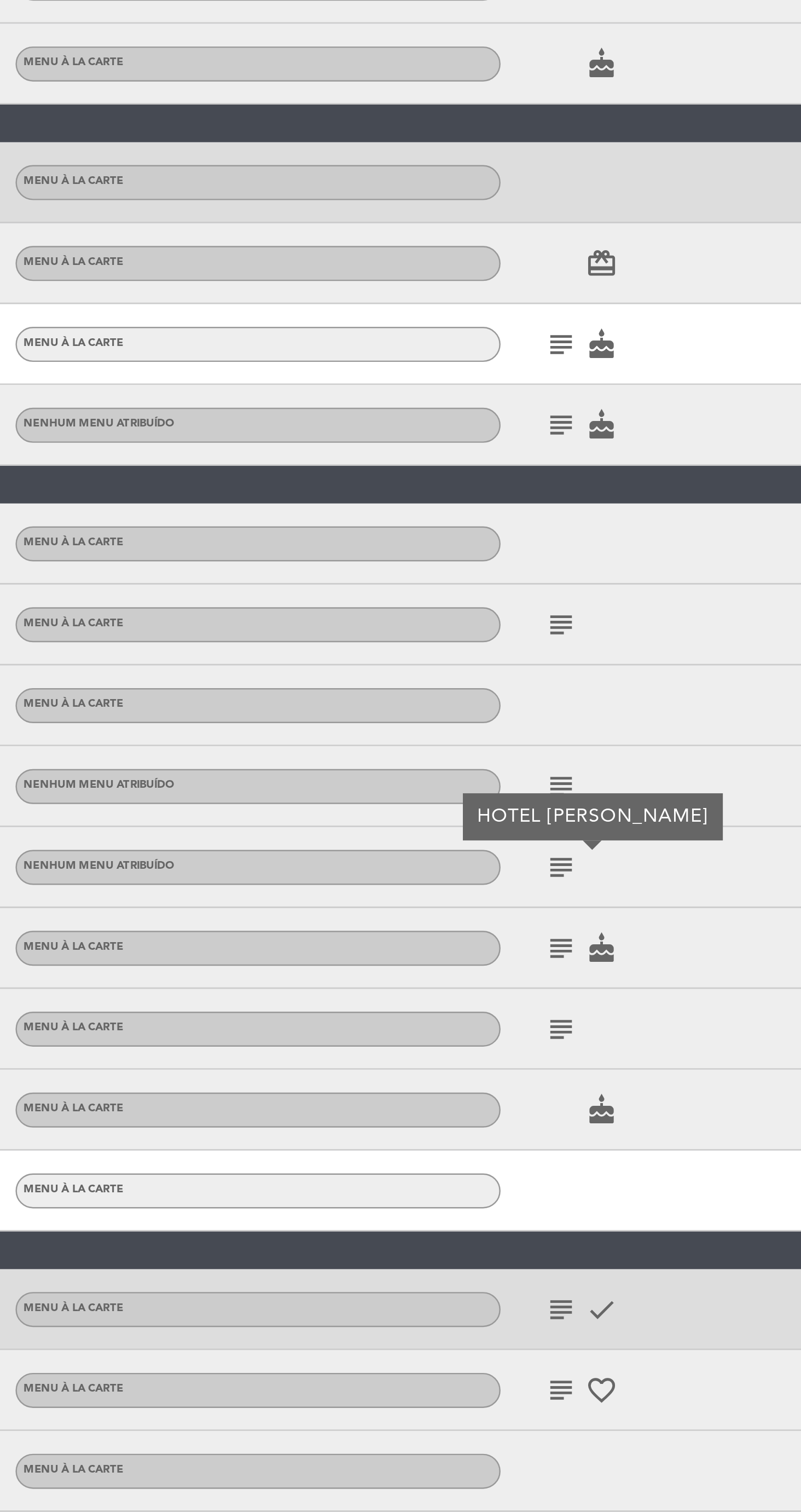
click at [528, 538] on icon "subject" at bounding box center [528, 540] width 13 height 13
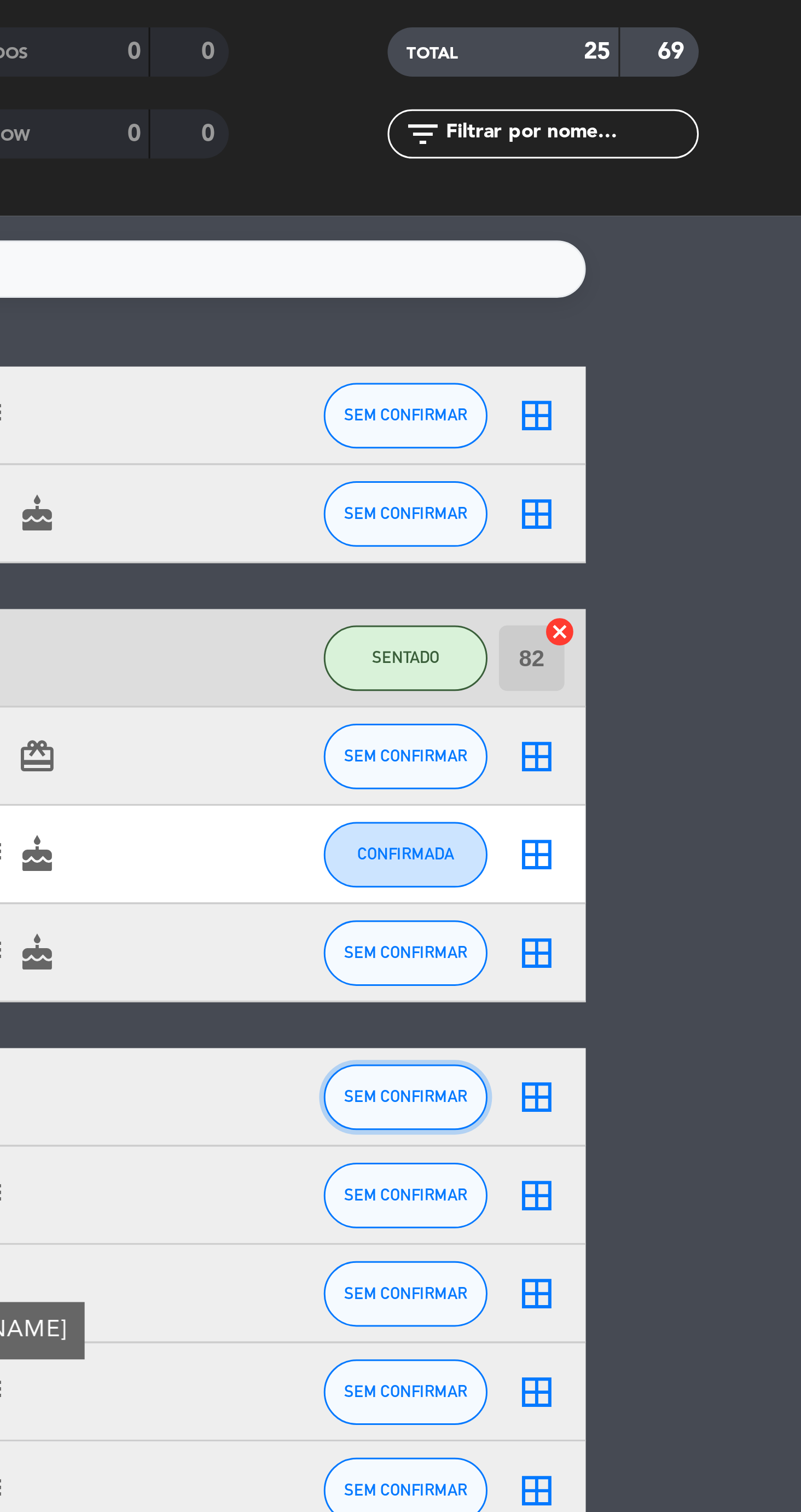
click at [671, 449] on button "SEM CONFIRMAR" at bounding box center [668, 442] width 55 height 22
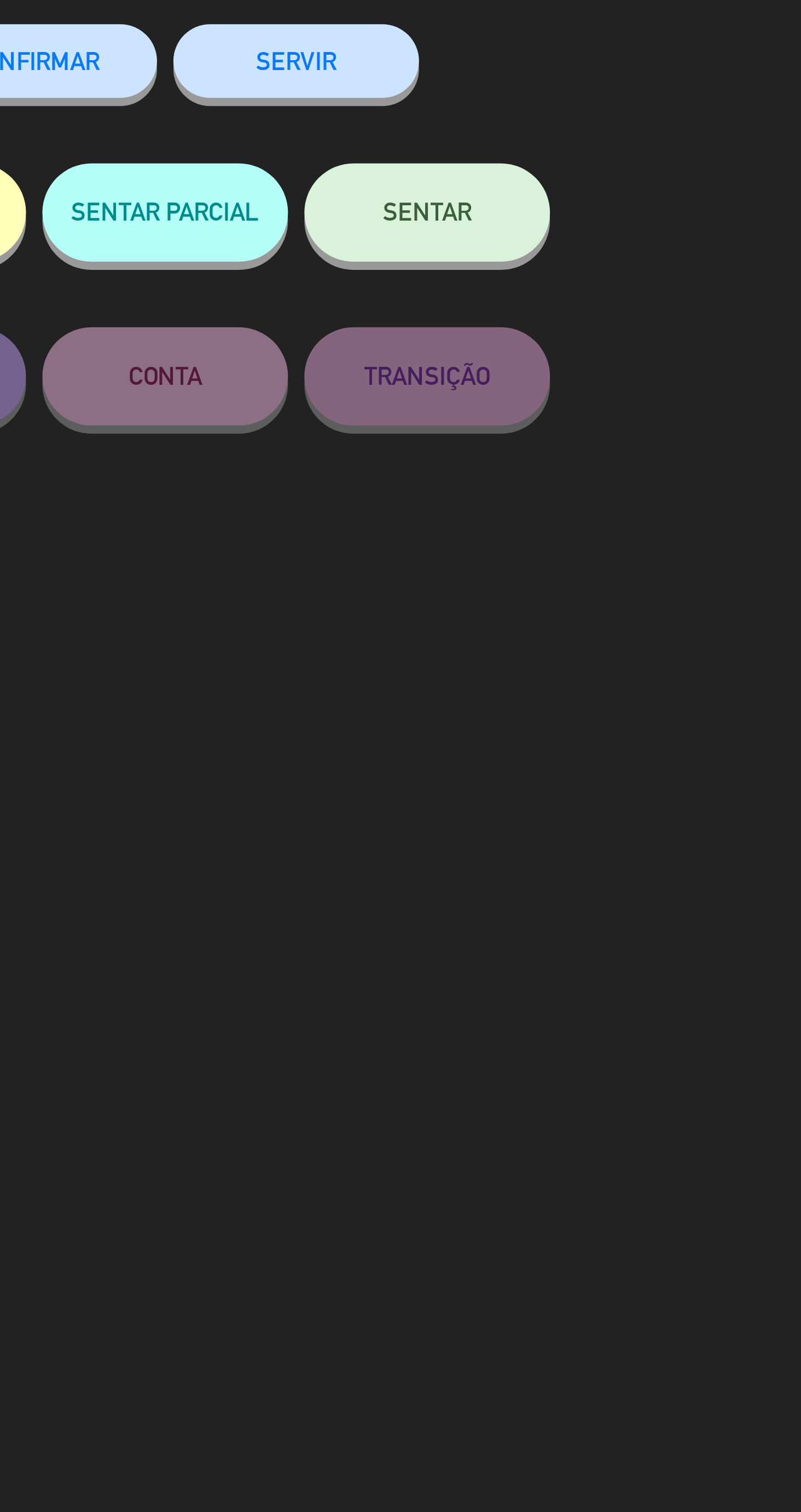
click at [581, 163] on button "SENTAR" at bounding box center [575, 146] width 82 height 33
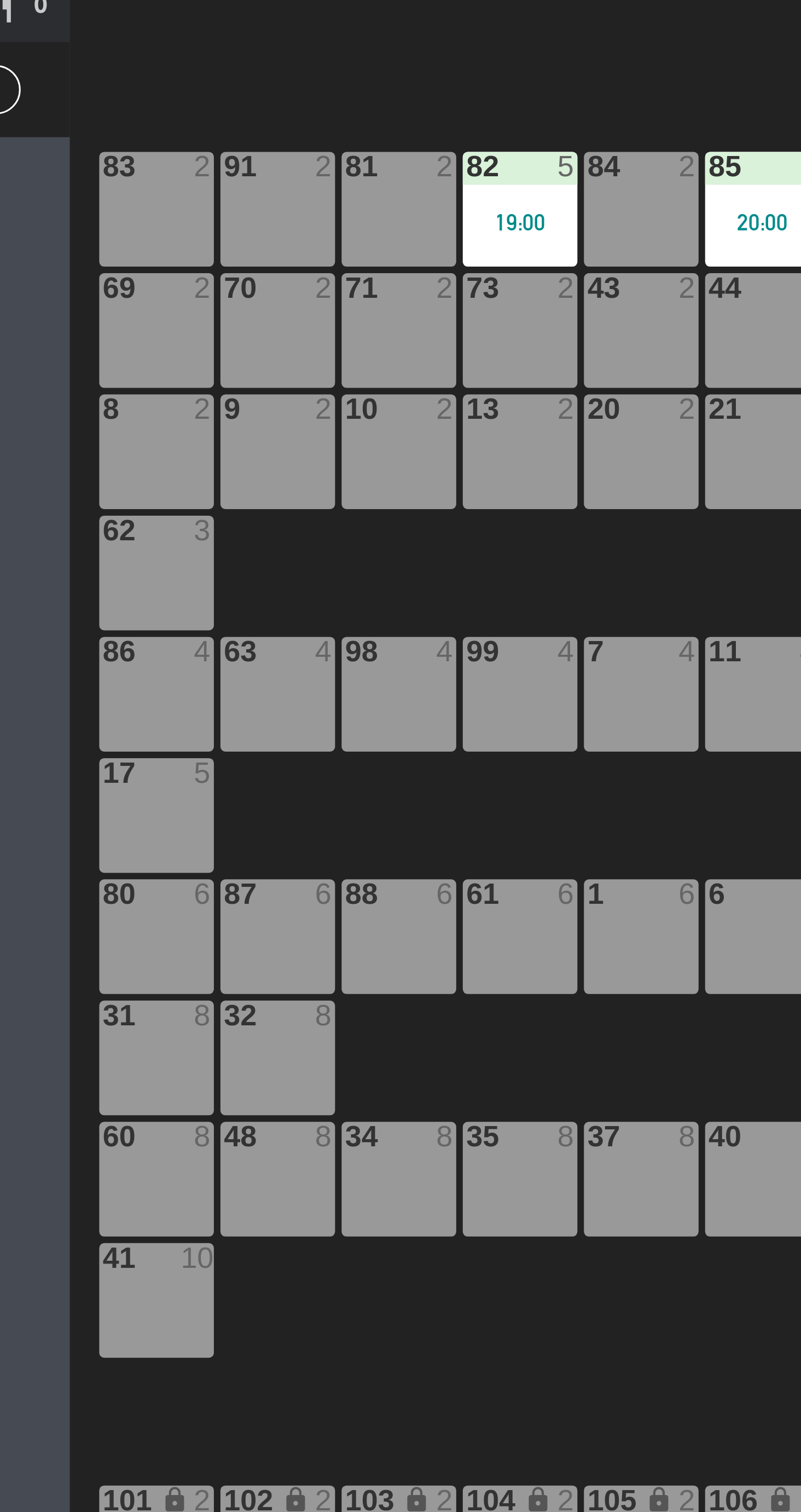
click at [253, 383] on div "88 6" at bounding box center [246, 388] width 39 height 39
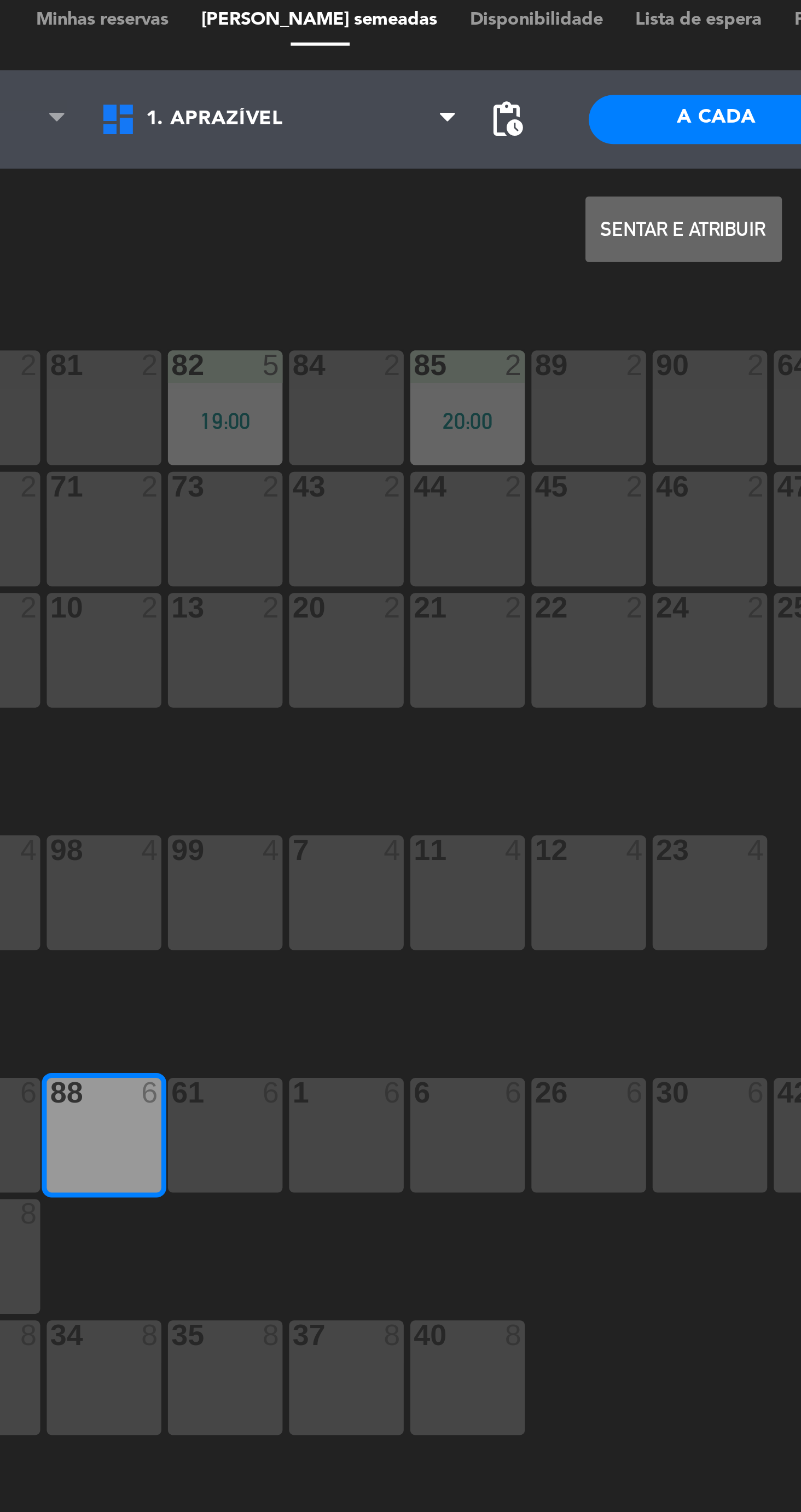
click at [439, 89] on button "Sentar e Atribuir" at bounding box center [440, 86] width 65 height 22
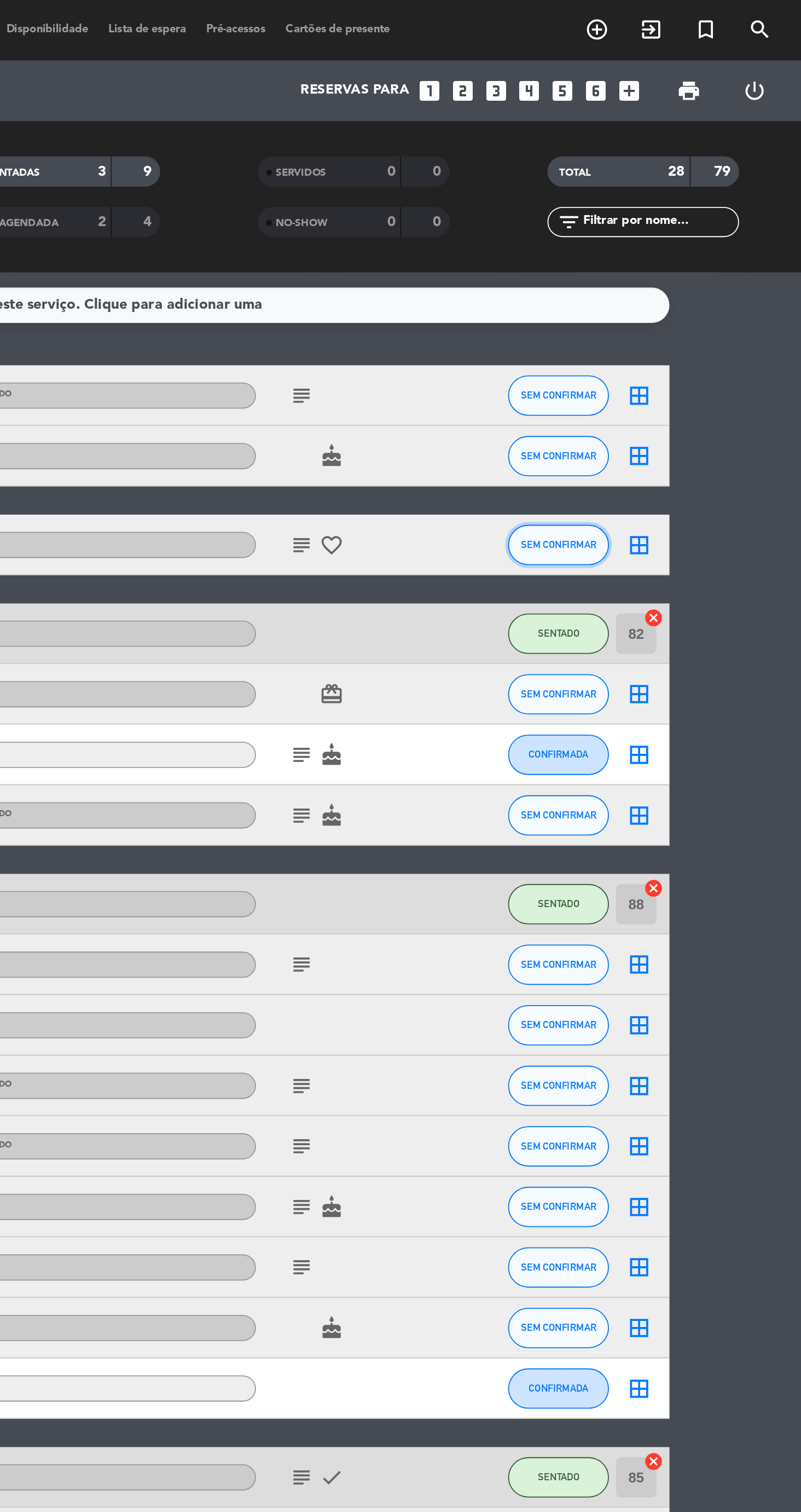
click at [671, 294] on span "SEM CONFIRMAR" at bounding box center [669, 295] width 41 height 6
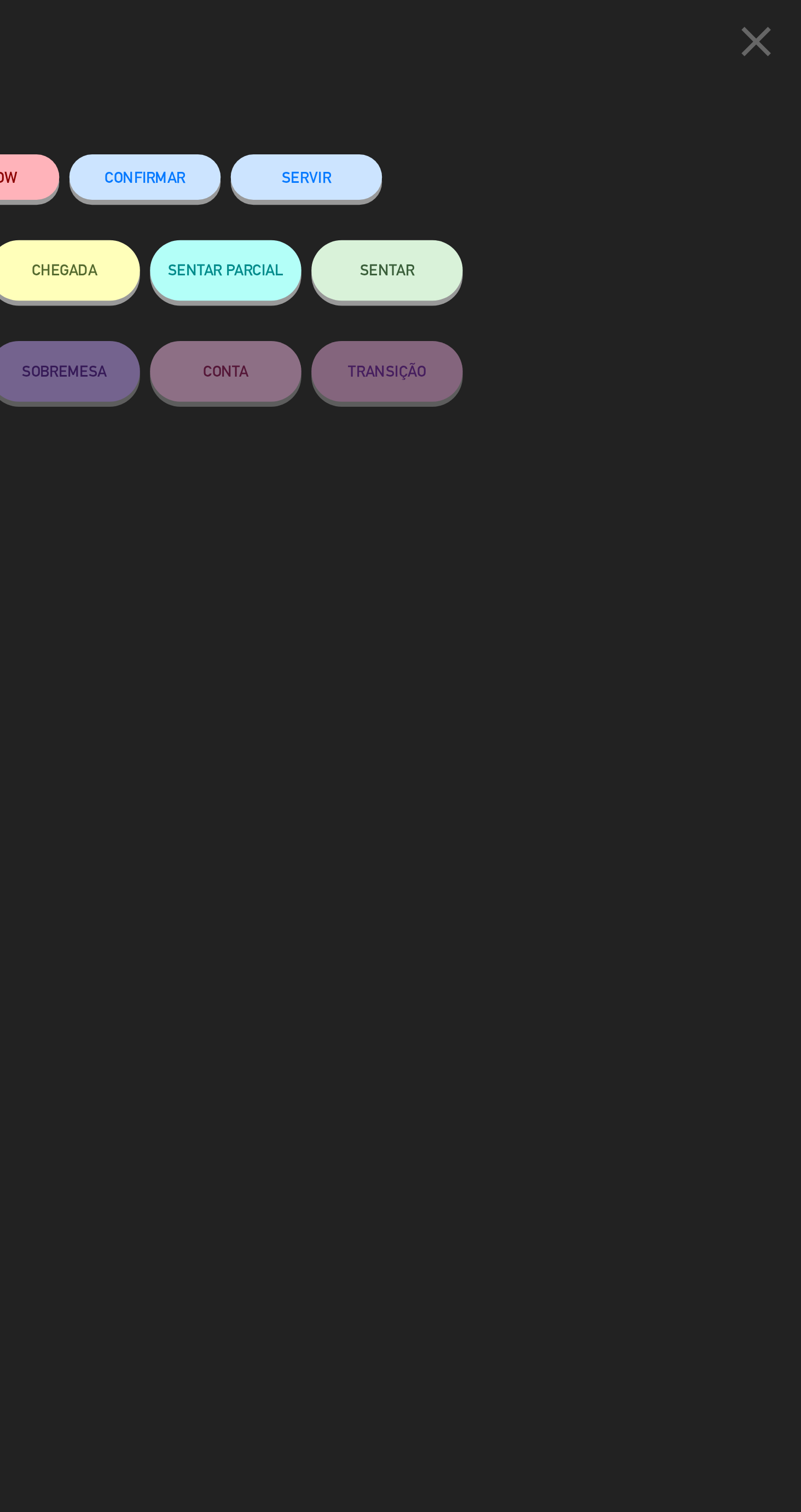
click at [594, 151] on button "SENTAR" at bounding box center [575, 146] width 82 height 33
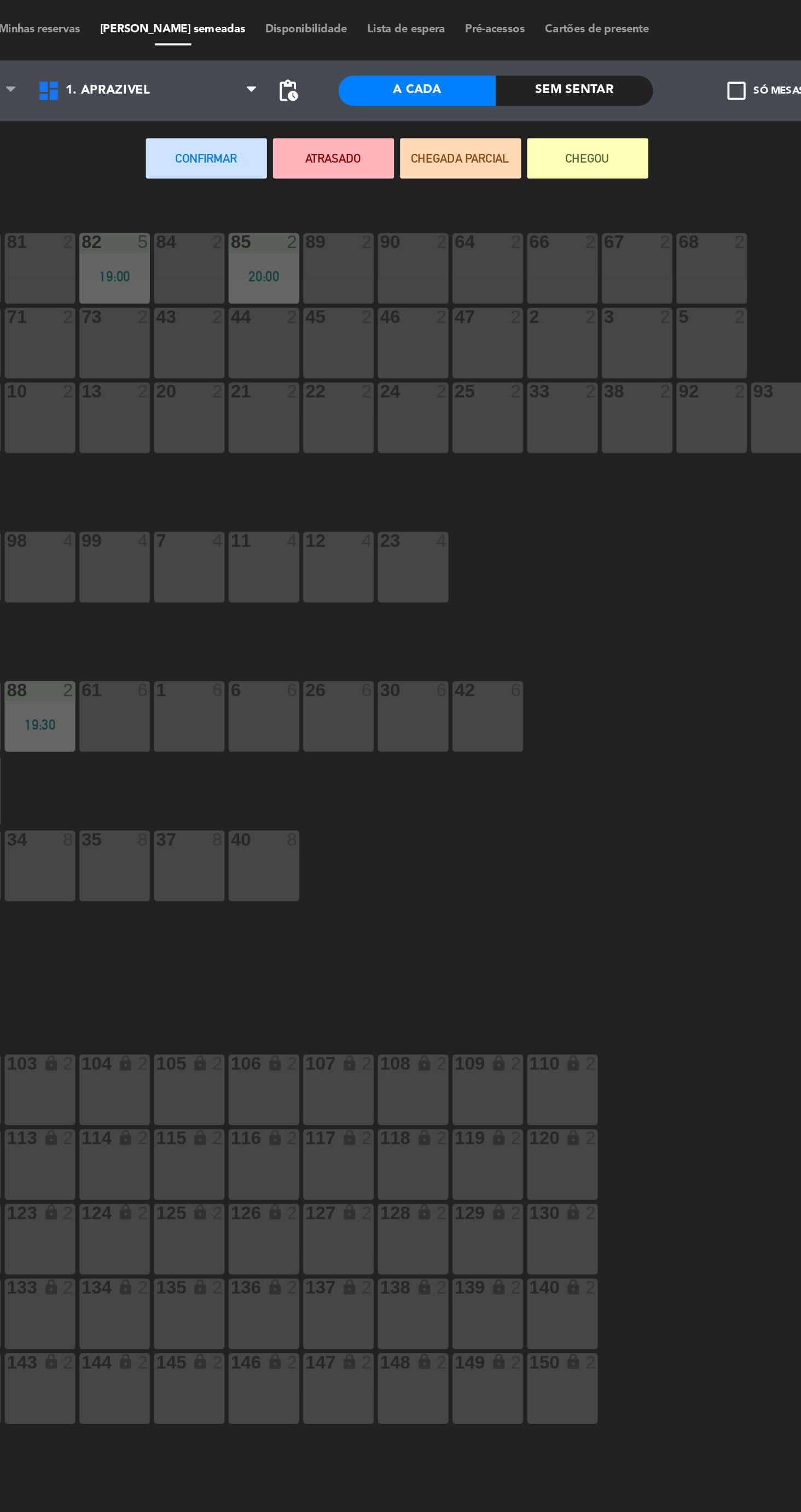
click at [452, 144] on div "90 2" at bounding box center [449, 146] width 39 height 39
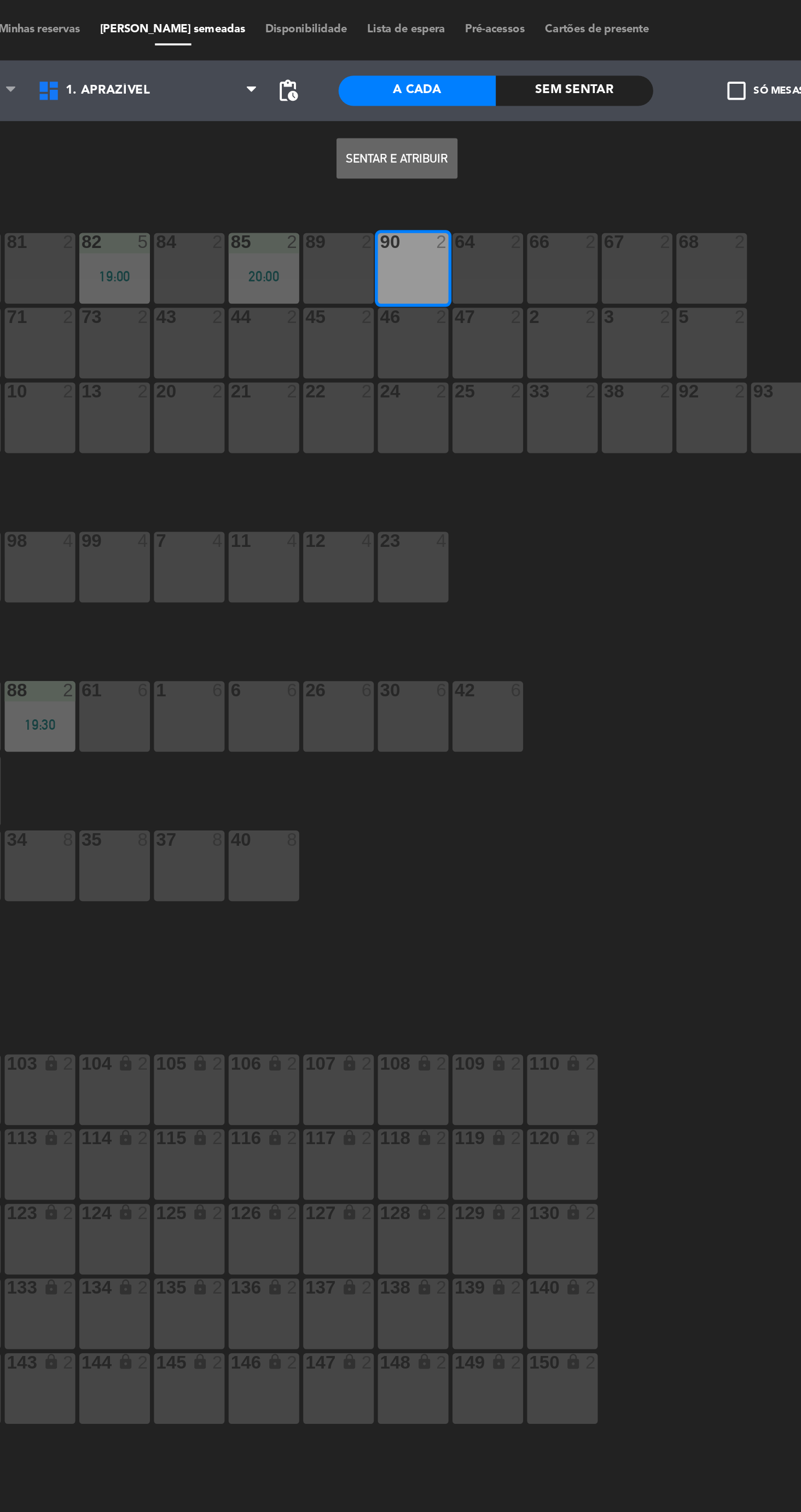
click at [457, 92] on button "Sentar e Atribuir" at bounding box center [440, 86] width 65 height 22
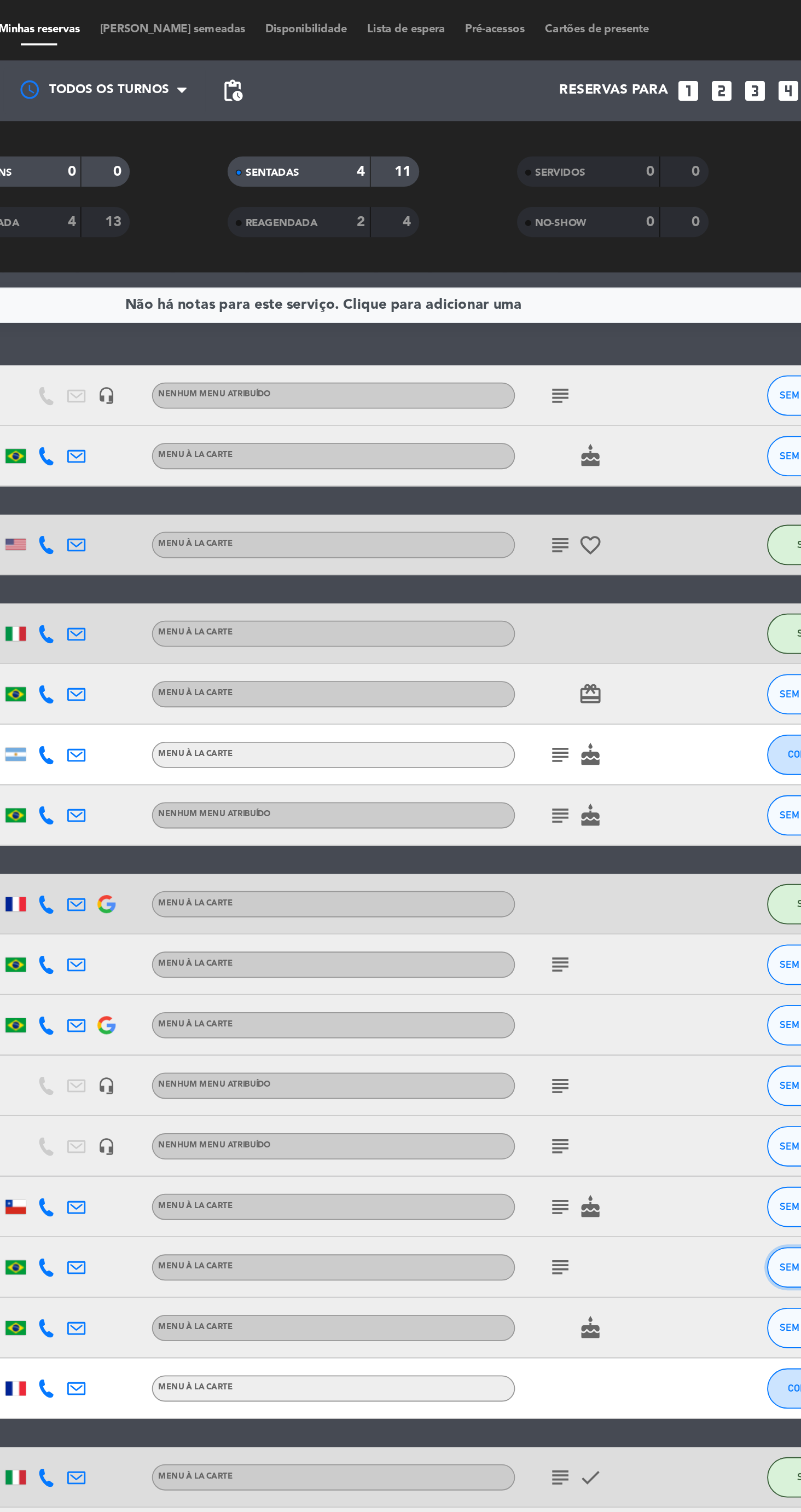
click at [653, 679] on button "SEM CONFIRMAR" at bounding box center [668, 687] width 55 height 22
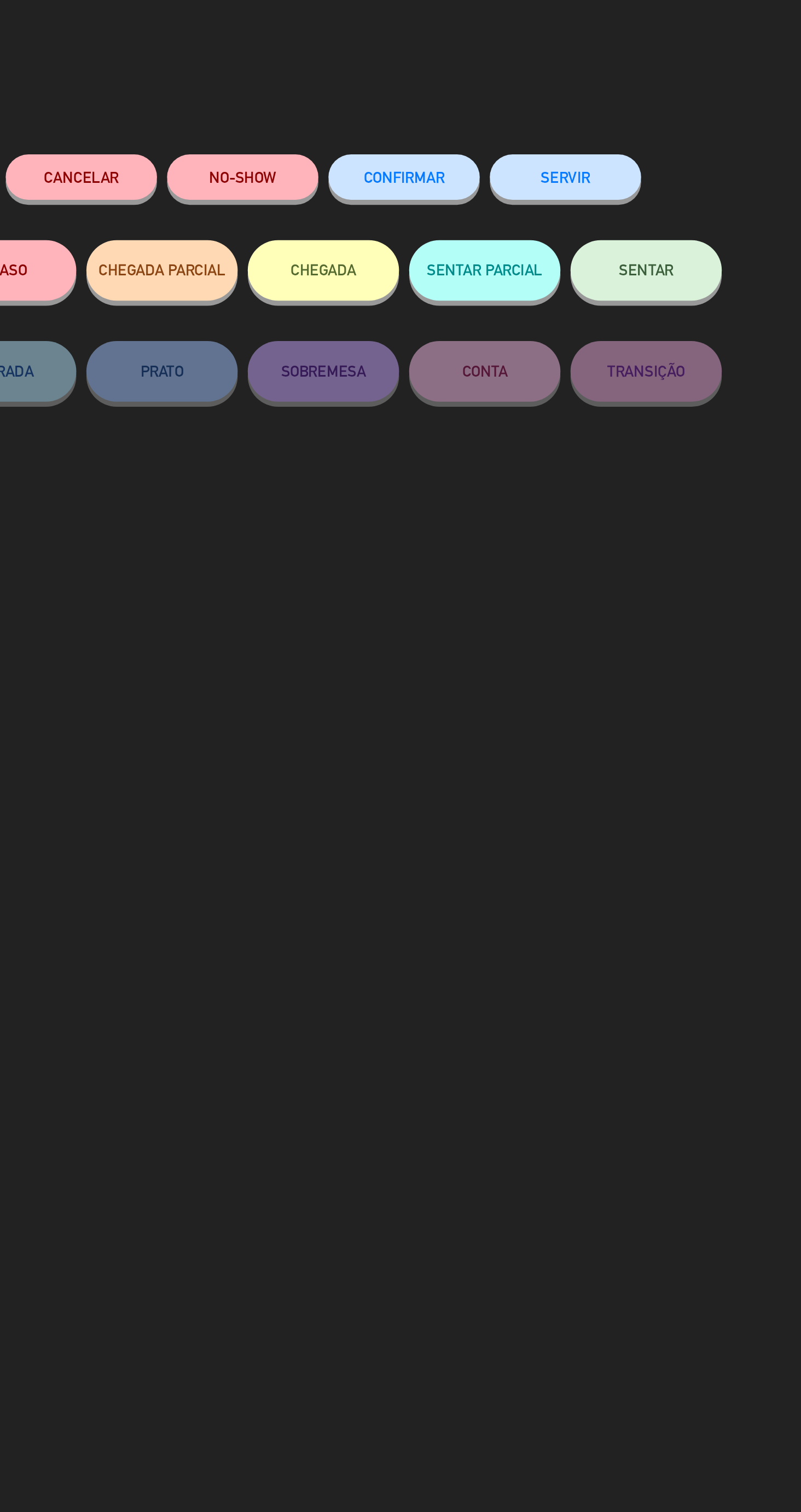
click at [653, 645] on div "close Cancelar NO-SHOW CONFIRMAR SERVIR ATRASO CHEGADA PARCIAL CHEGADA SENTAR P…" at bounding box center [400, 756] width 801 height 1512
click at [650, 619] on div "close Cancelar NO-SHOW CONFIRMAR SERVIR ATRASO CHEGADA PARCIAL CHEGADA SENTAR P…" at bounding box center [400, 756] width 801 height 1512
click at [577, 151] on span "SENTAR" at bounding box center [575, 146] width 29 height 9
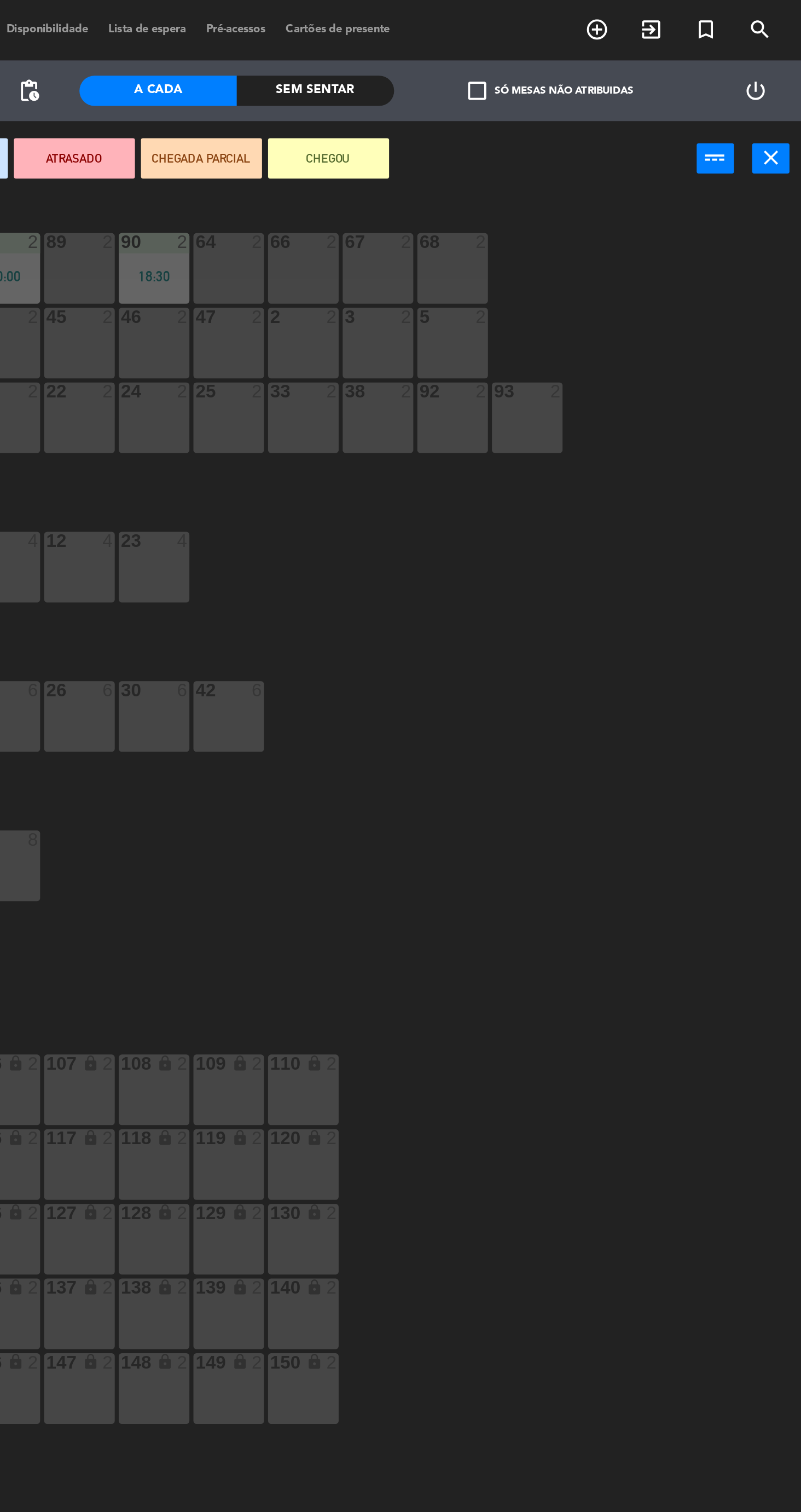
click at [780, 92] on button "close" at bounding box center [783, 86] width 20 height 16
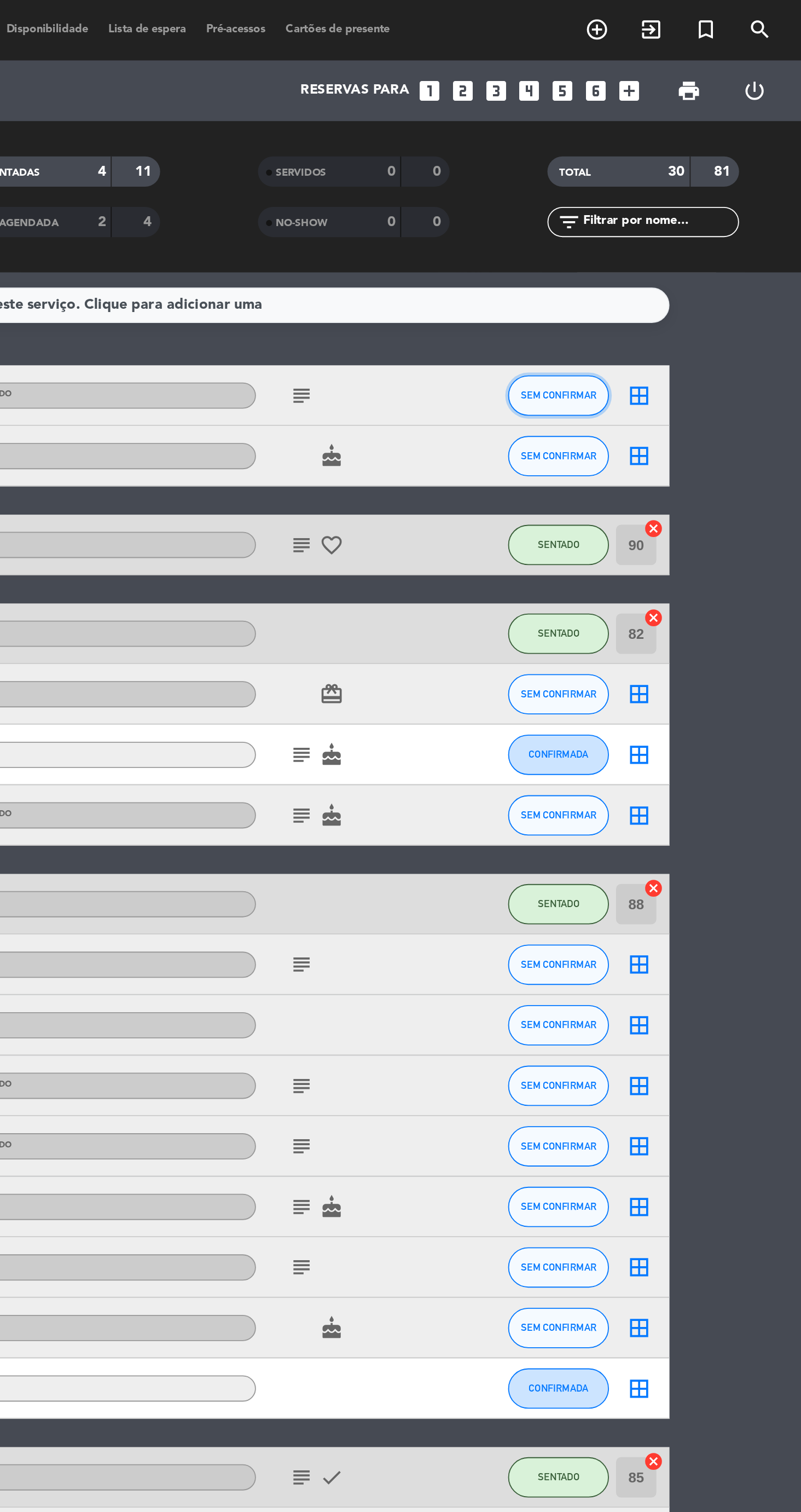
click at [670, 213] on span "SEM CONFIRMAR" at bounding box center [669, 214] width 41 height 6
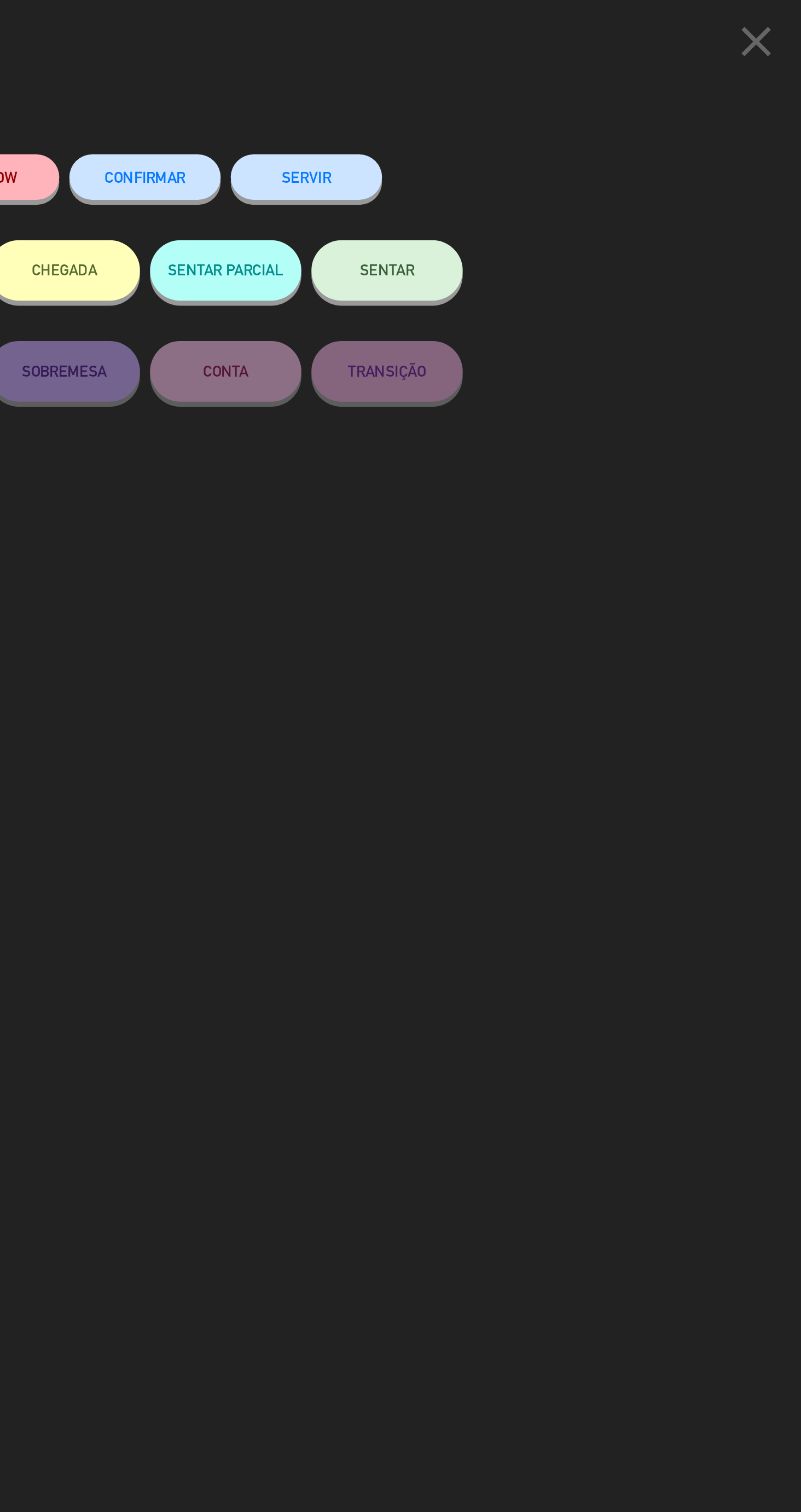
click at [592, 156] on button "SENTAR" at bounding box center [575, 146] width 82 height 33
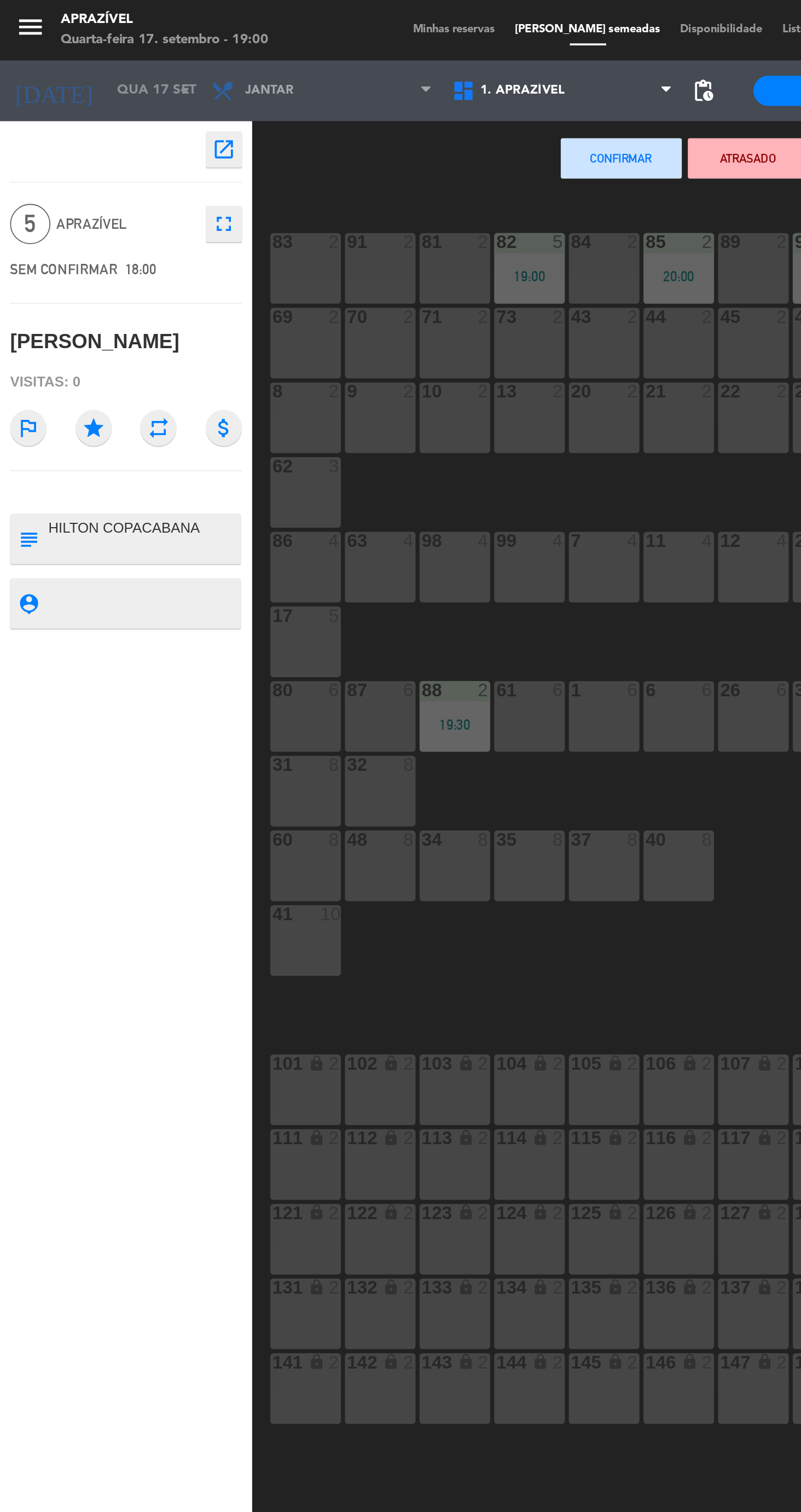
click at [157, 305] on div "86 4" at bounding box center [166, 307] width 39 height 39
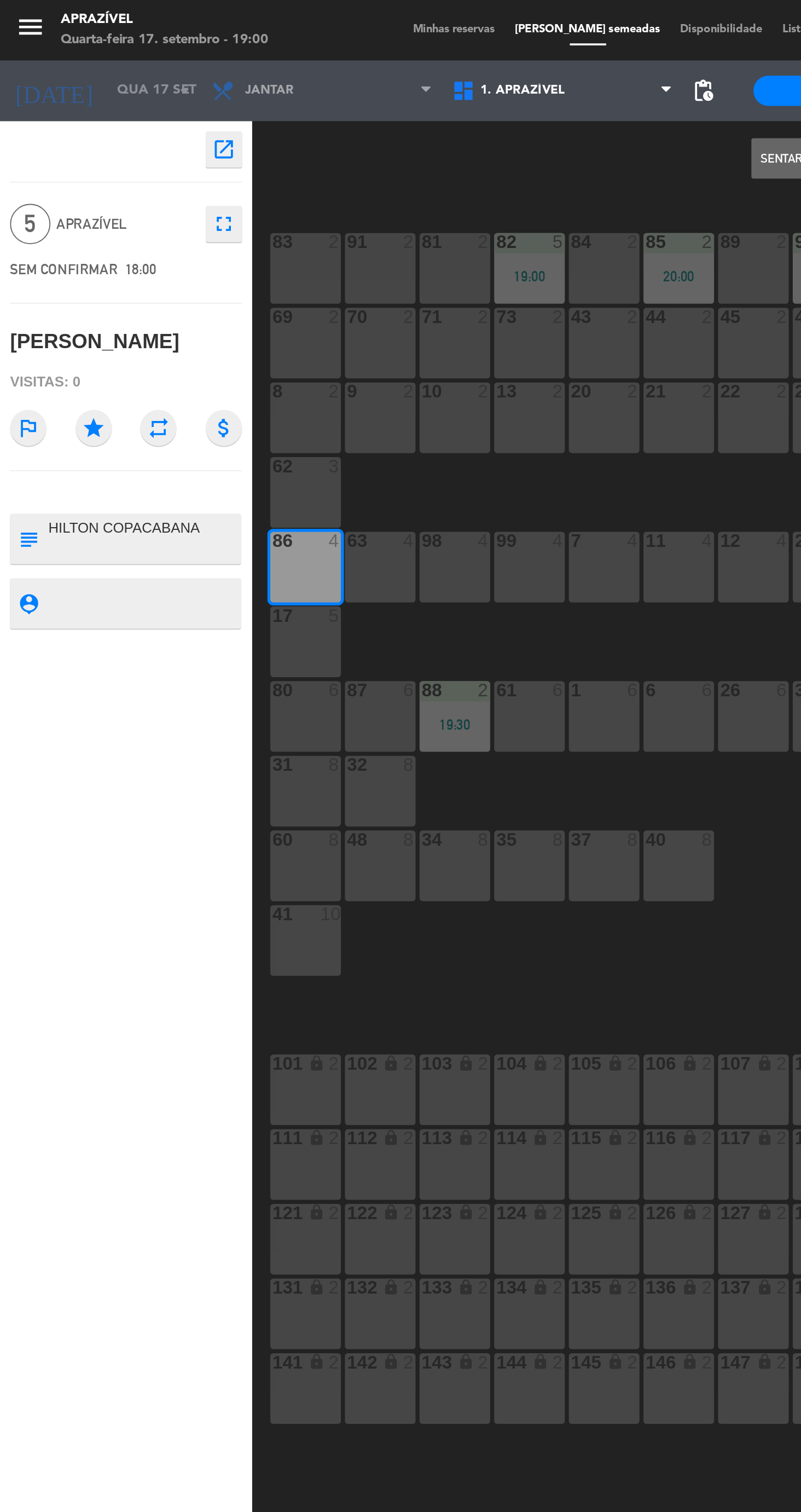
click at [424, 86] on button "Sentar e Atribuir" at bounding box center [440, 86] width 65 height 22
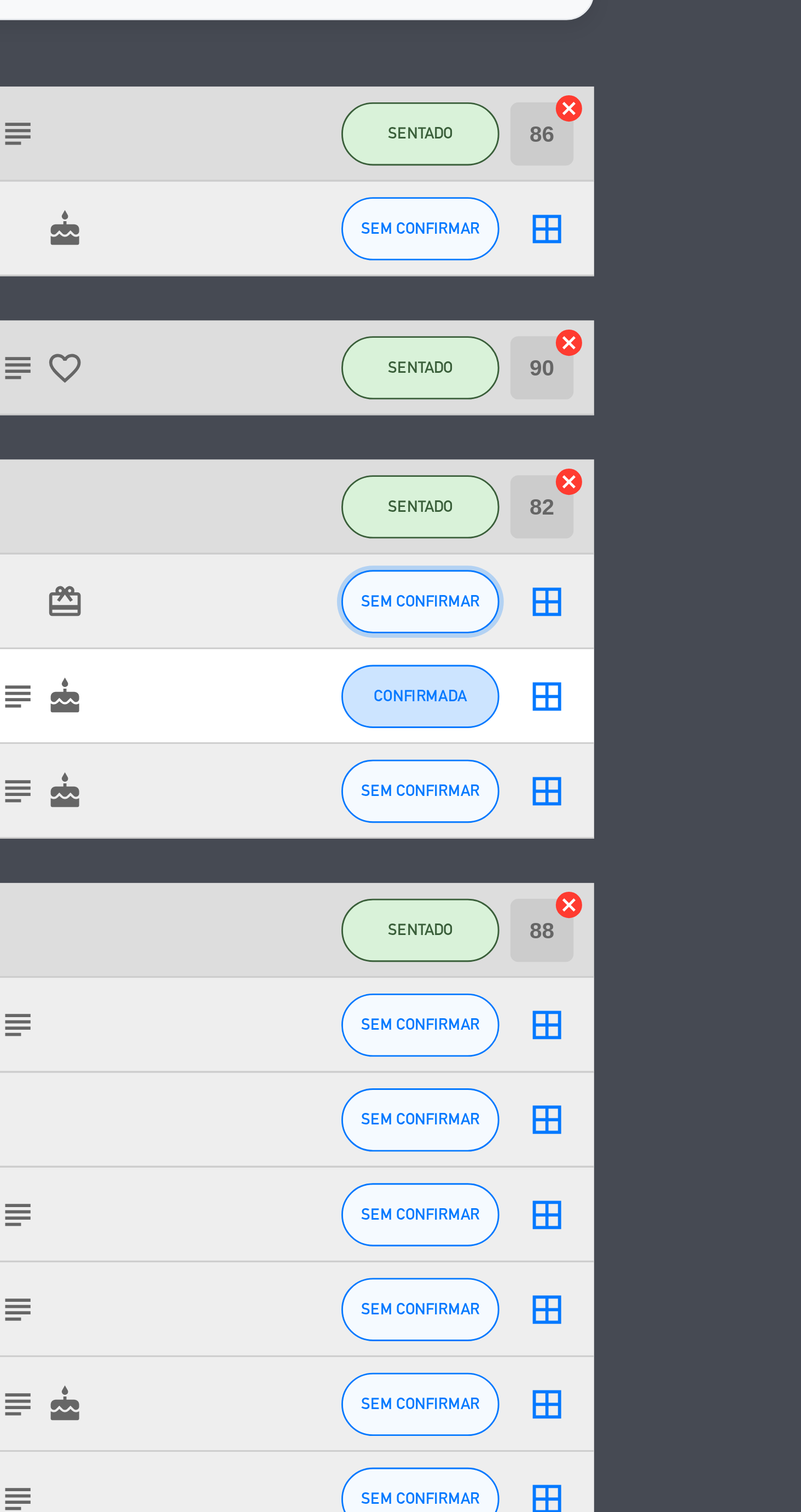
click at [681, 382] on button "SEM CONFIRMAR" at bounding box center [668, 376] width 55 height 22
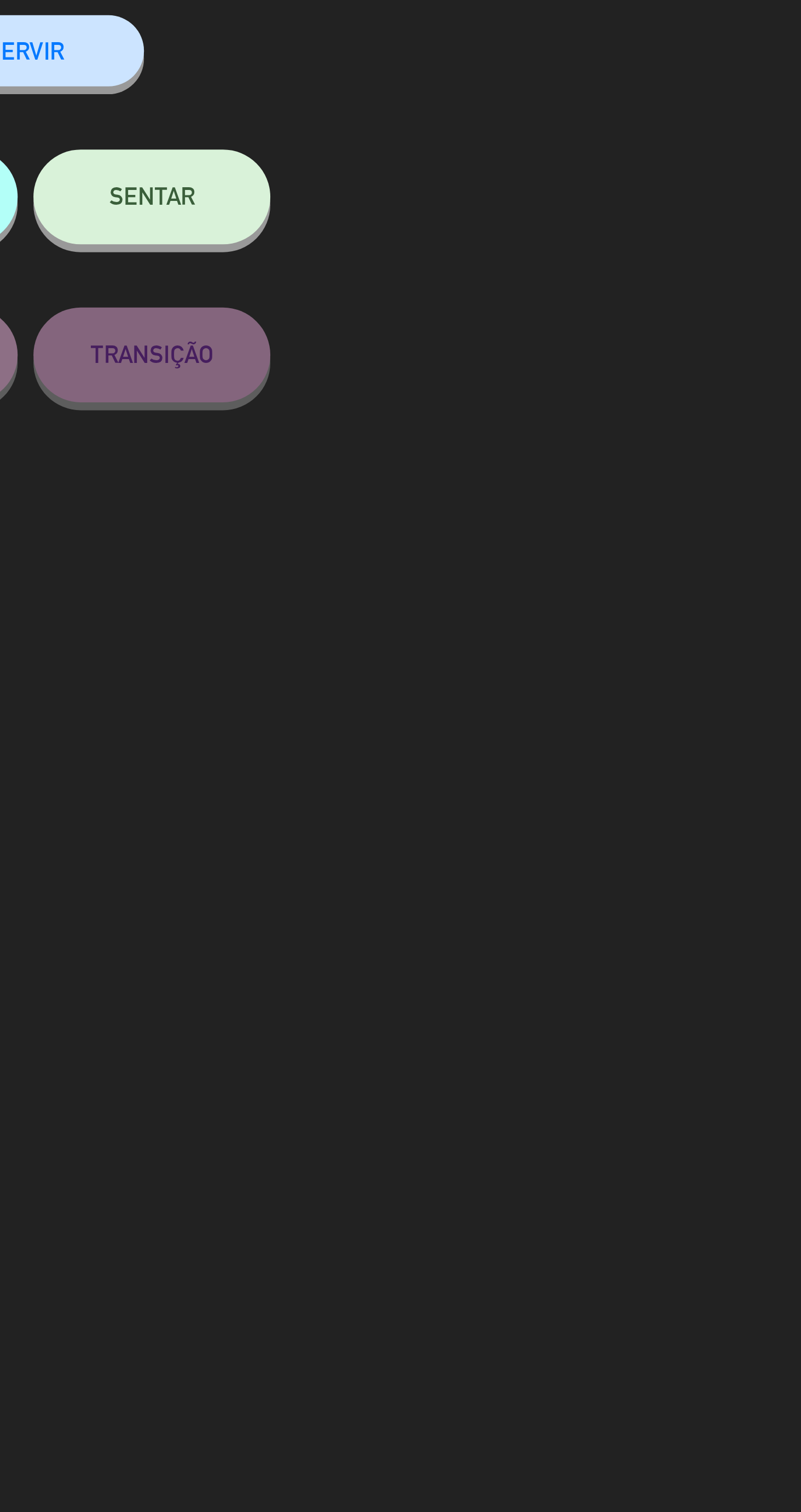
click at [590, 148] on button "SENTAR" at bounding box center [575, 146] width 82 height 33
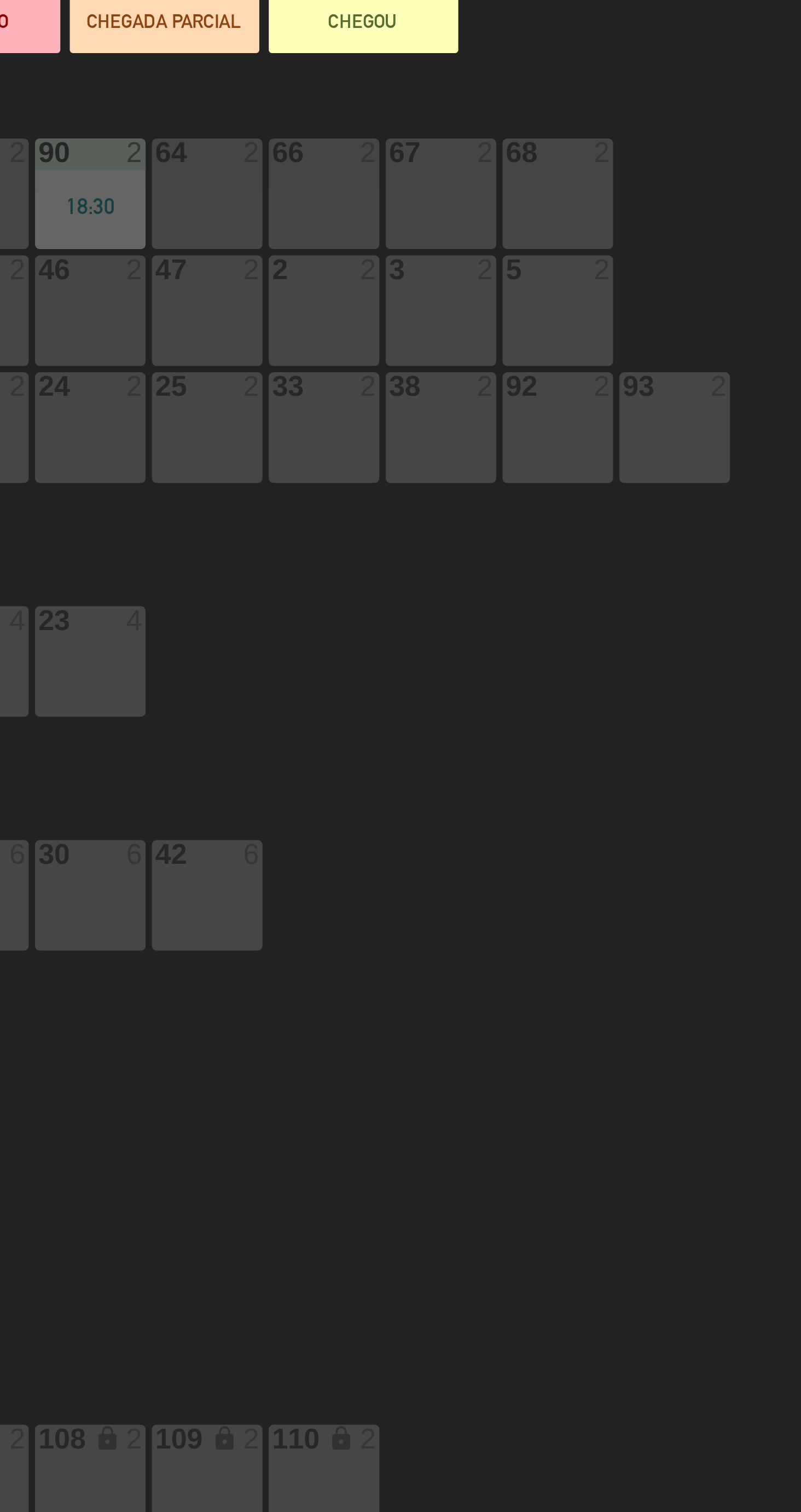
click at [538, 152] on div "66 2" at bounding box center [530, 146] width 39 height 39
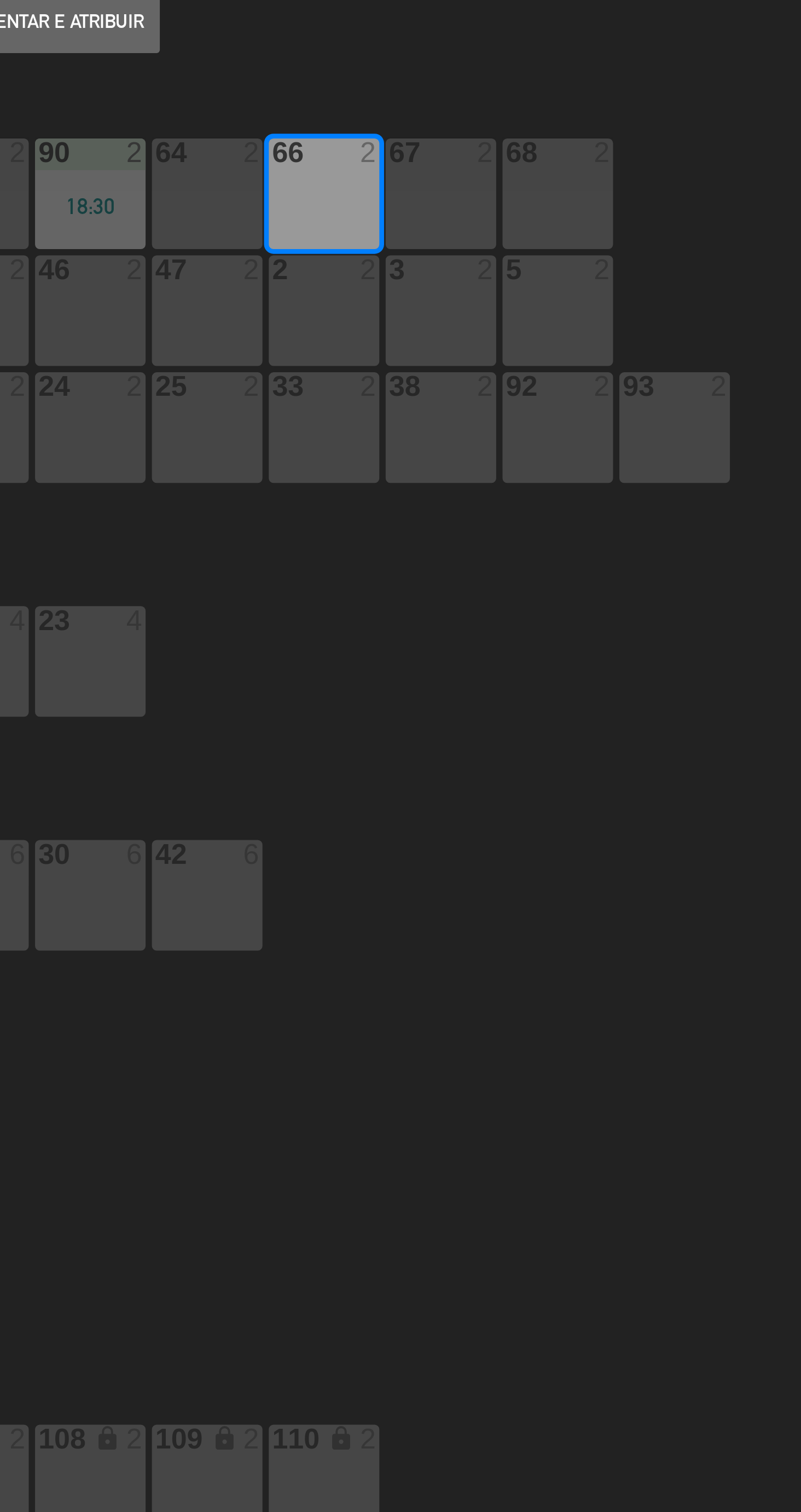
click at [462, 92] on button "Sentar e Atribuir" at bounding box center [440, 86] width 65 height 22
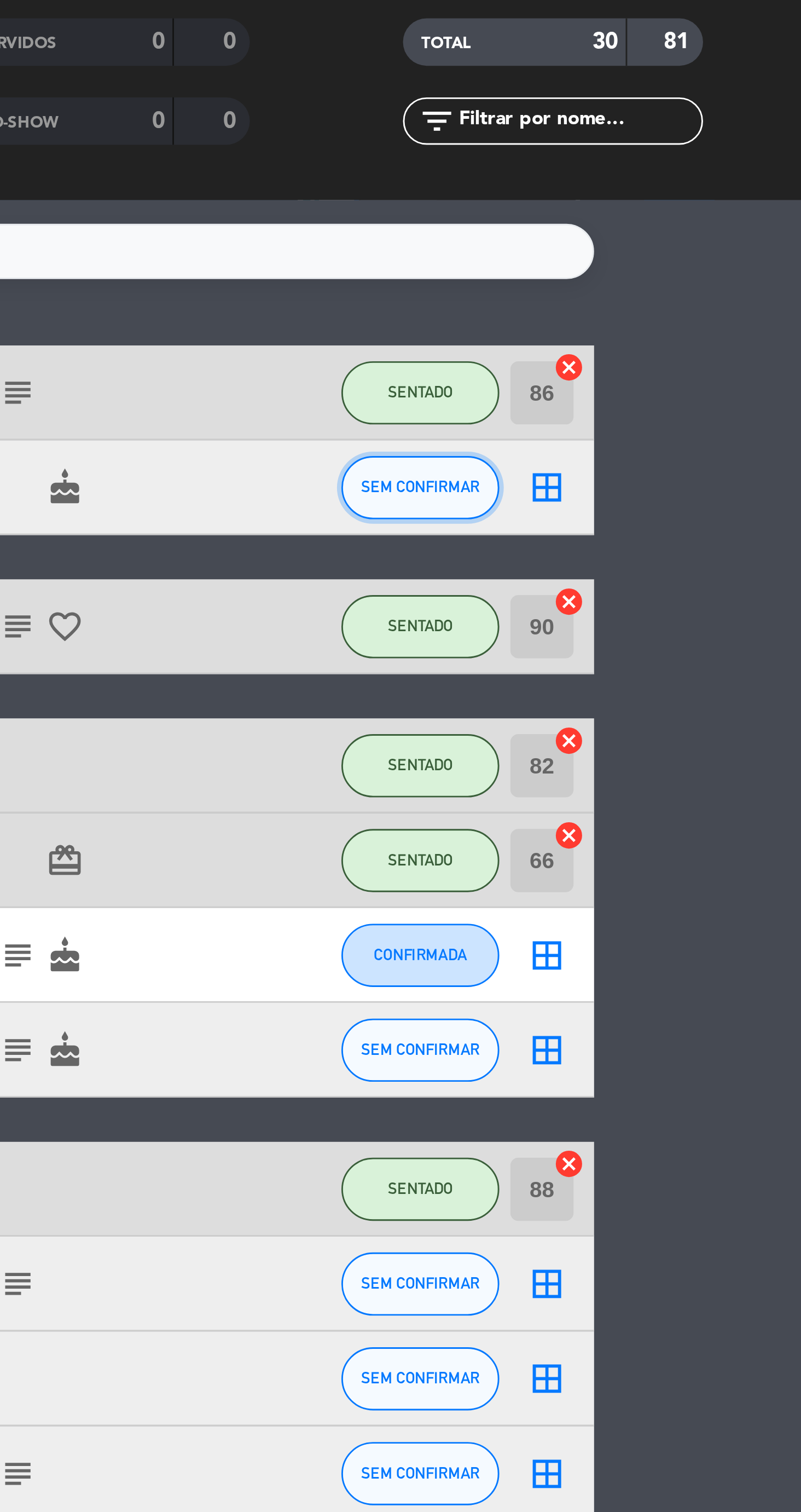
click at [675, 248] on span "SEM CONFIRMAR" at bounding box center [669, 247] width 41 height 6
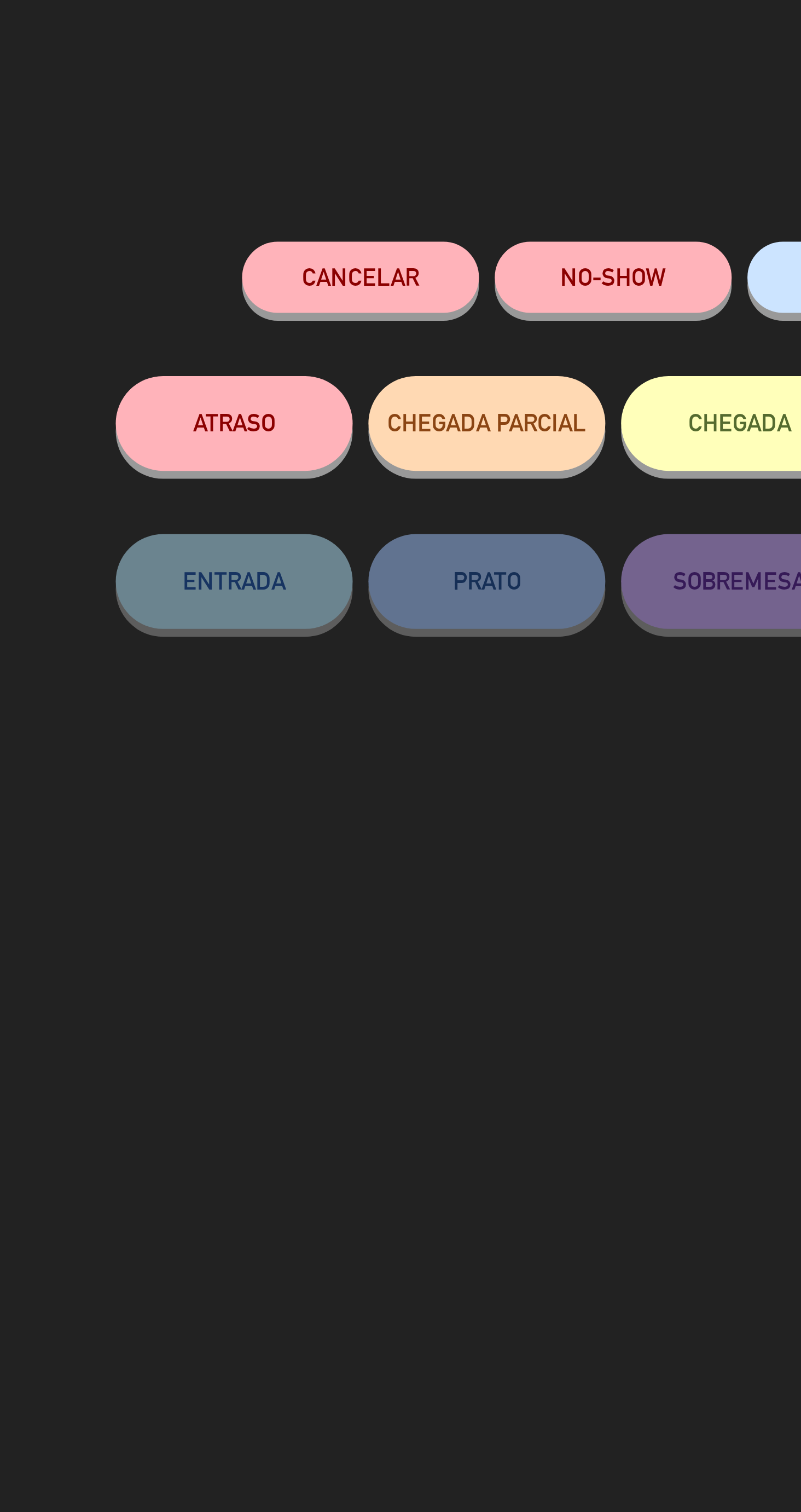
click at [344, 102] on button "NO-SHOW" at bounding box center [357, 96] width 82 height 25
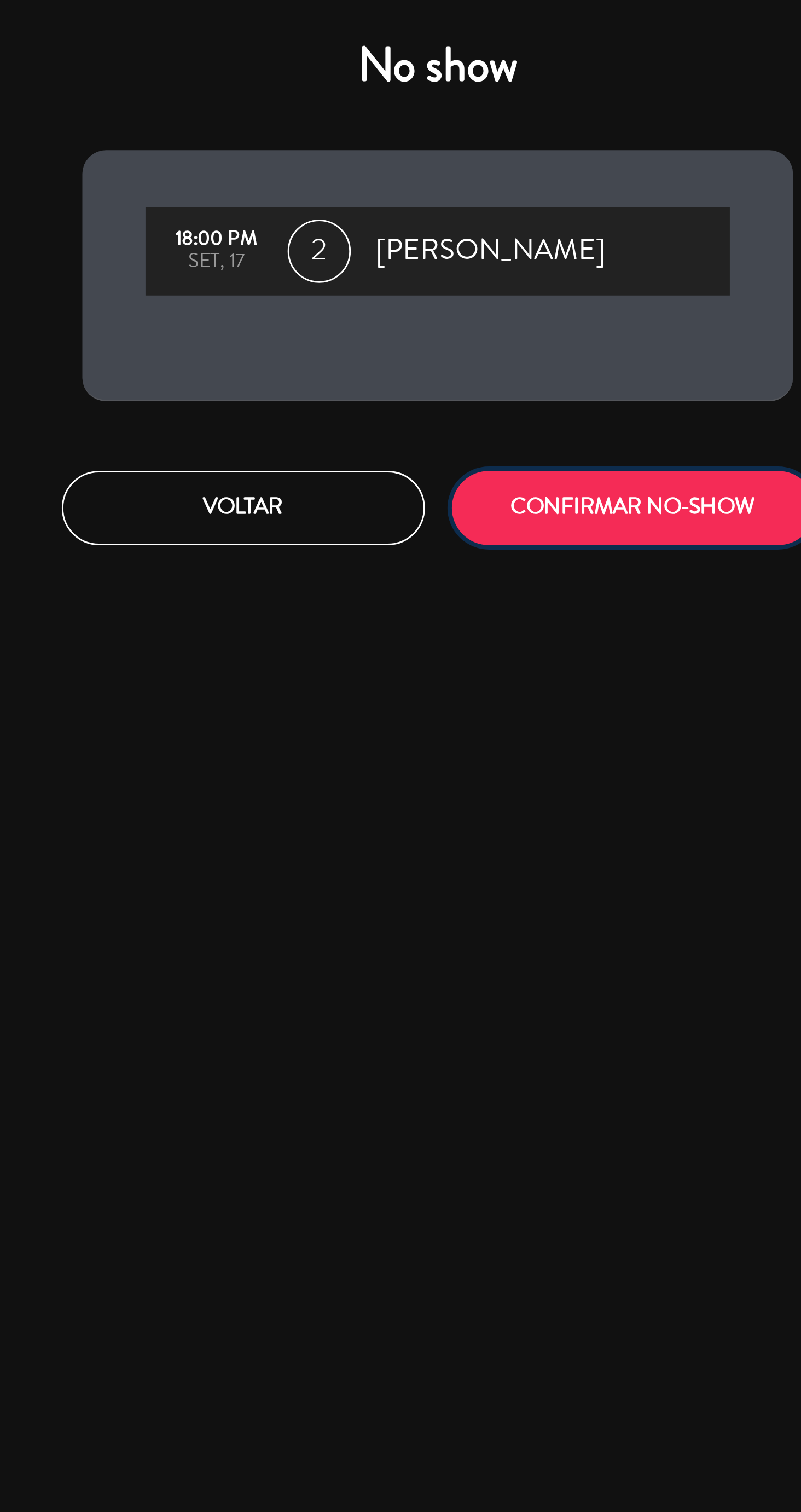
click at [451, 183] on button "CONFIRMAR NO-SHOW" at bounding box center [468, 176] width 126 height 25
